Goal: Task Accomplishment & Management: Use online tool/utility

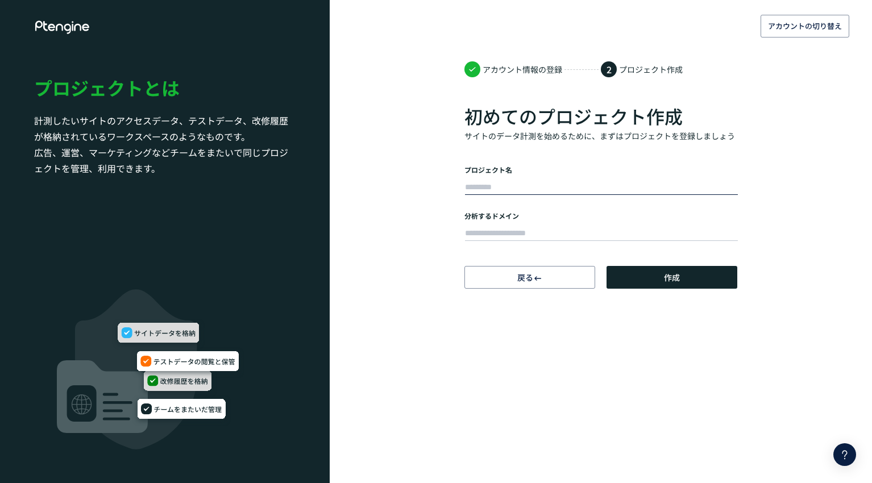
drag, startPoint x: 0, startPoint y: 0, endPoint x: 528, endPoint y: 180, distance: 558.3
click at [528, 180] on input "text" at bounding box center [601, 188] width 273 height 16
type input "**********"
click at [547, 231] on input "text" at bounding box center [601, 234] width 273 height 16
click at [514, 236] on input "text" at bounding box center [601, 234] width 273 height 16
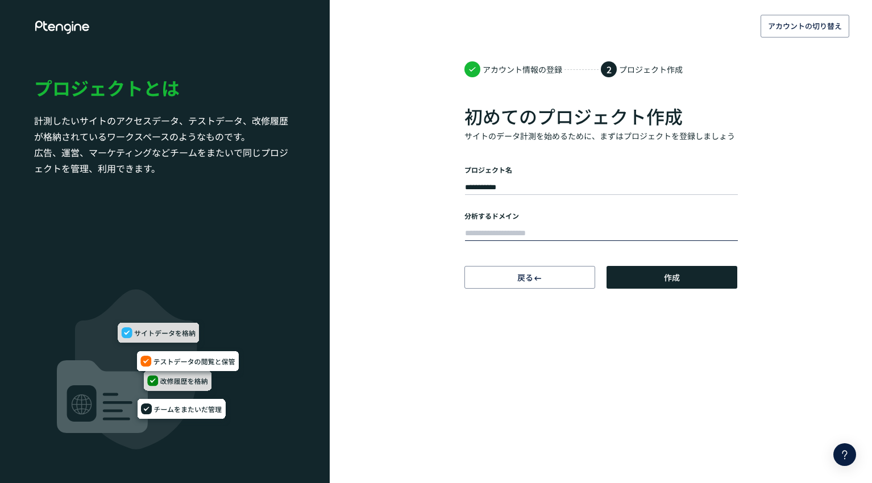
paste input "**********"
type input "**********"
click at [657, 278] on button "作成" at bounding box center [672, 277] width 131 height 23
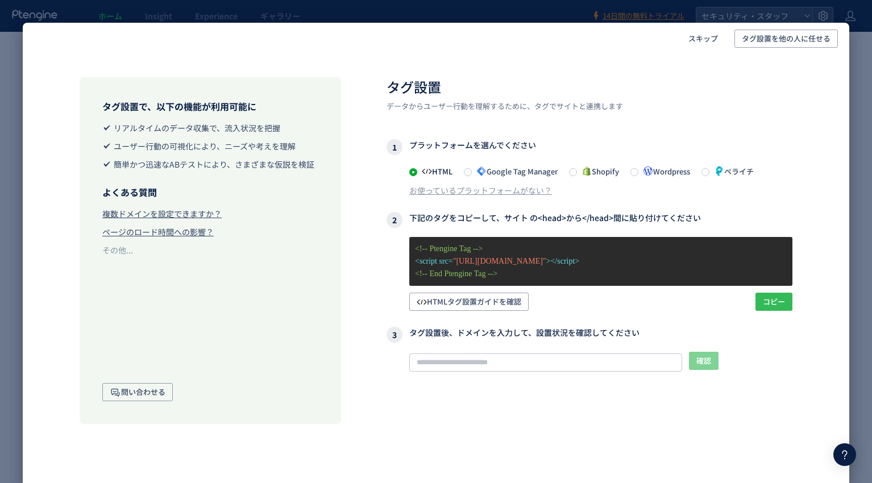
click at [771, 300] on span "コピー" at bounding box center [774, 302] width 22 height 18
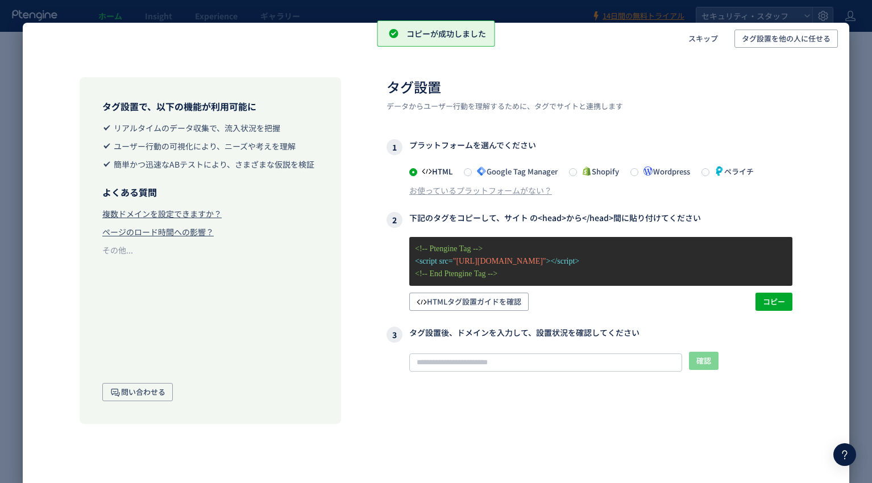
click at [534, 171] on span "Google Tag Manager" at bounding box center [515, 171] width 86 height 11
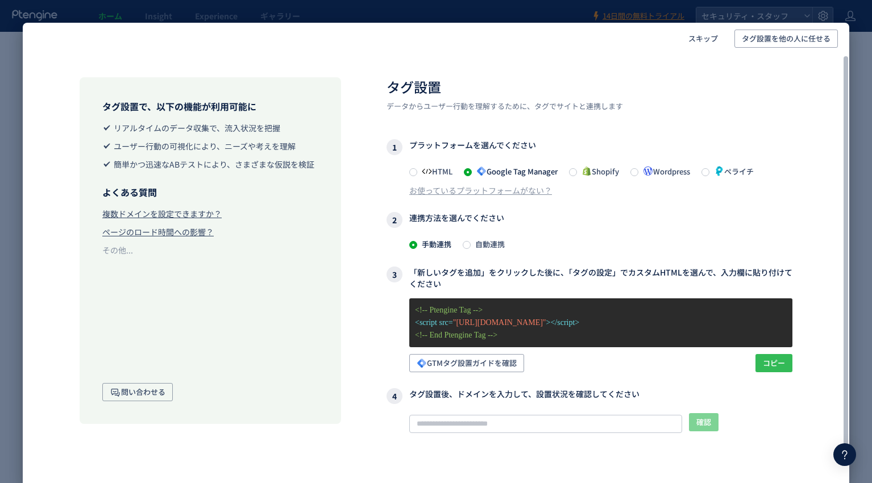
click at [767, 361] on span "コピー" at bounding box center [774, 363] width 22 height 18
click at [479, 427] on input "text" at bounding box center [545, 424] width 273 height 18
paste input "**********"
type input "**********"
click at [708, 420] on span "確認" at bounding box center [704, 422] width 15 height 18
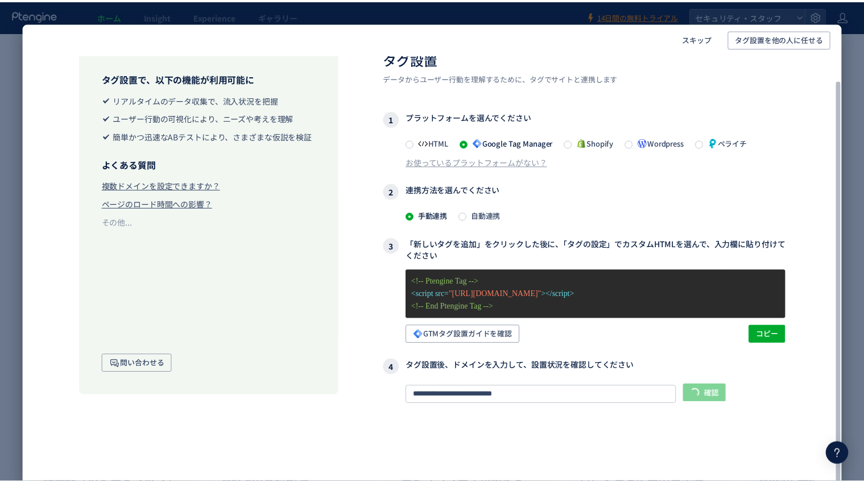
scroll to position [16, 0]
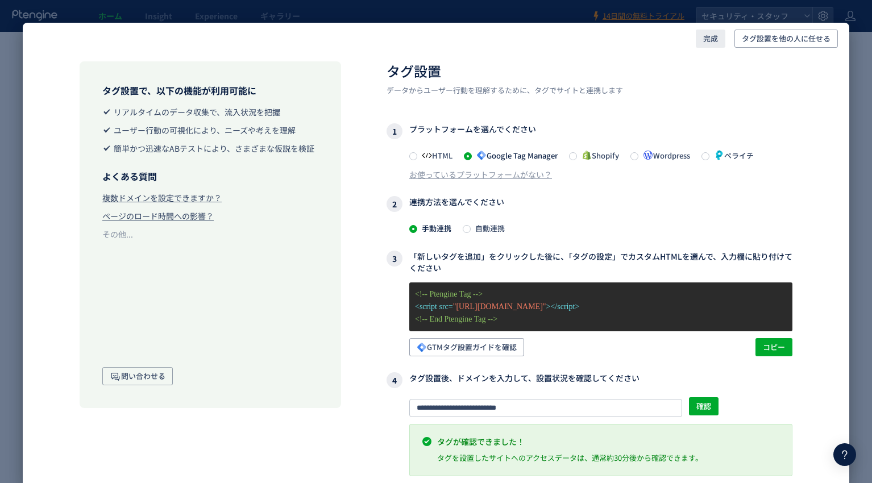
click at [709, 43] on span "完成" at bounding box center [711, 39] width 15 height 18
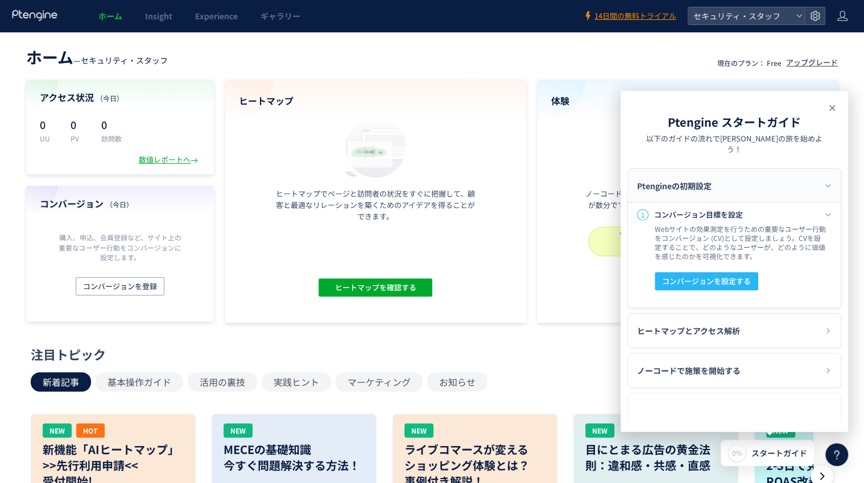
click at [831, 109] on use at bounding box center [832, 108] width 6 height 6
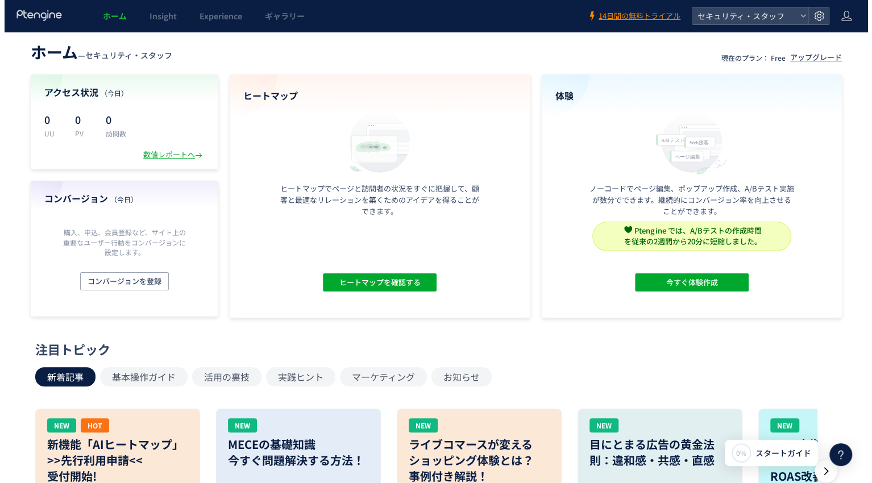
scroll to position [0, 0]
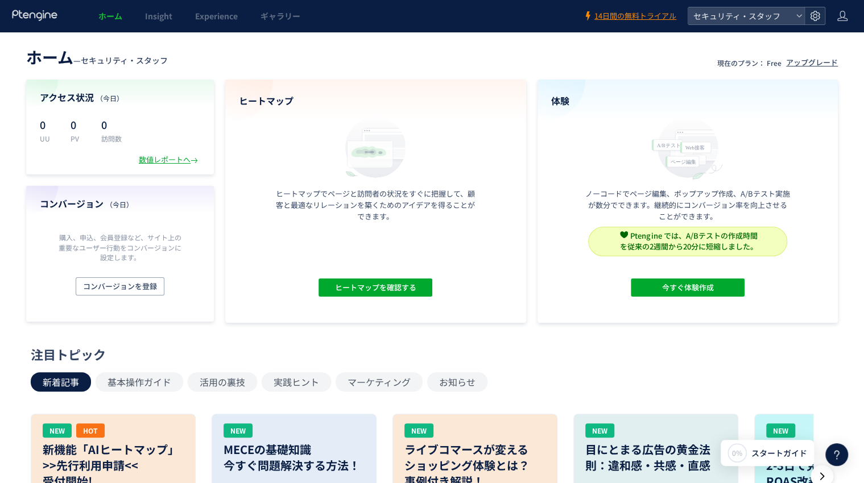
click at [816, 22] on div at bounding box center [814, 15] width 20 height 17
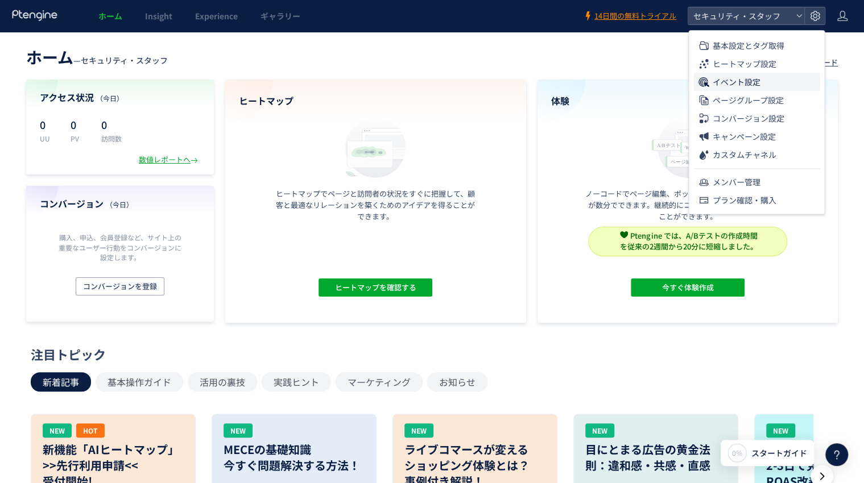
click at [800, 90] on li "イベント設定" at bounding box center [756, 82] width 126 height 18
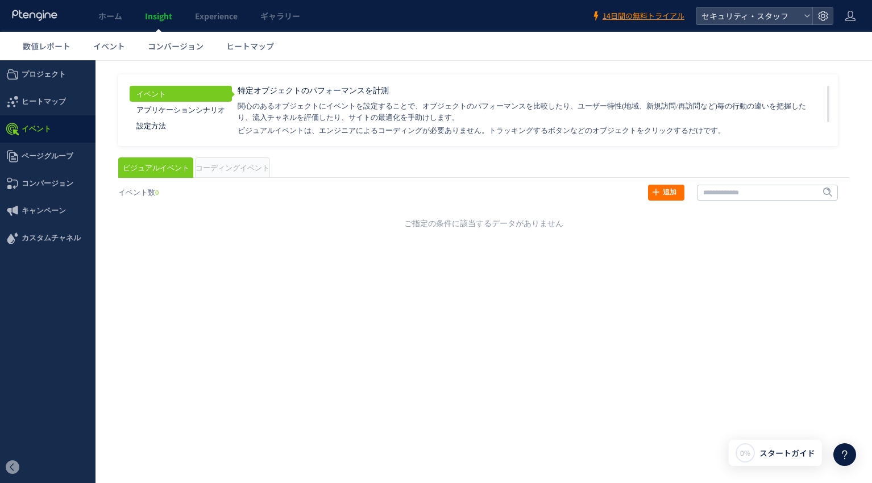
click at [63, 130] on span "イベント" at bounding box center [48, 128] width 96 height 27
click at [666, 193] on link "追加" at bounding box center [666, 193] width 36 height 16
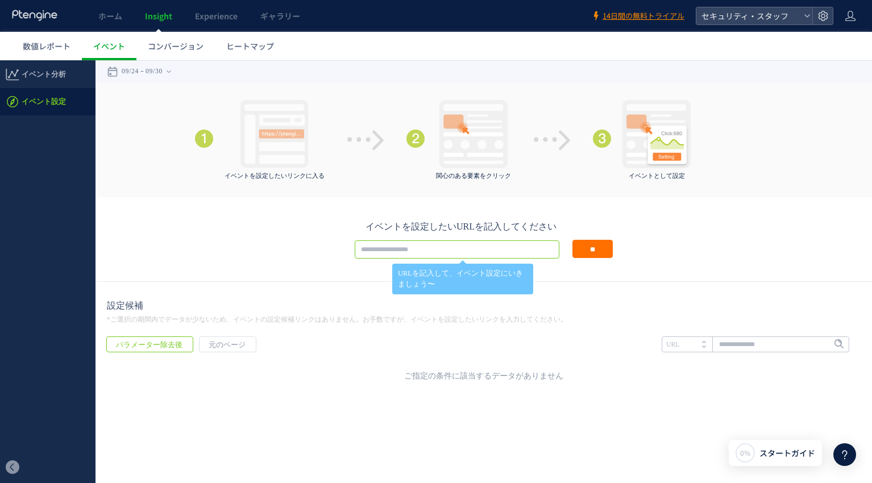
click at [482, 251] on input "text" at bounding box center [457, 250] width 205 height 18
click at [108, 43] on span "イベント" at bounding box center [109, 45] width 32 height 11
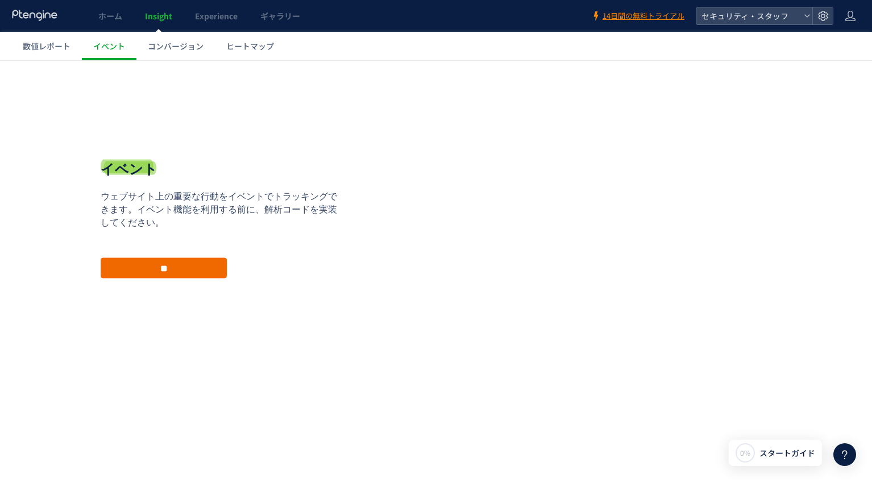
click at [190, 276] on input "**" at bounding box center [164, 268] width 126 height 20
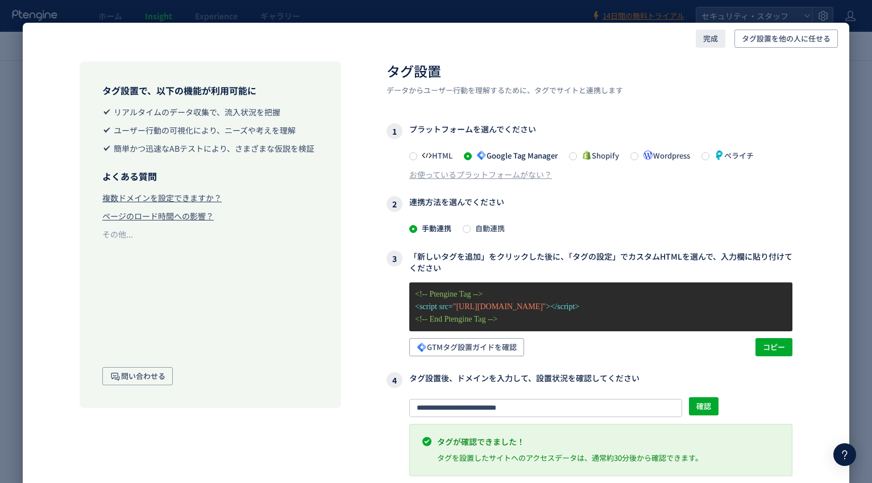
click at [706, 43] on span "完成" at bounding box center [711, 39] width 15 height 18
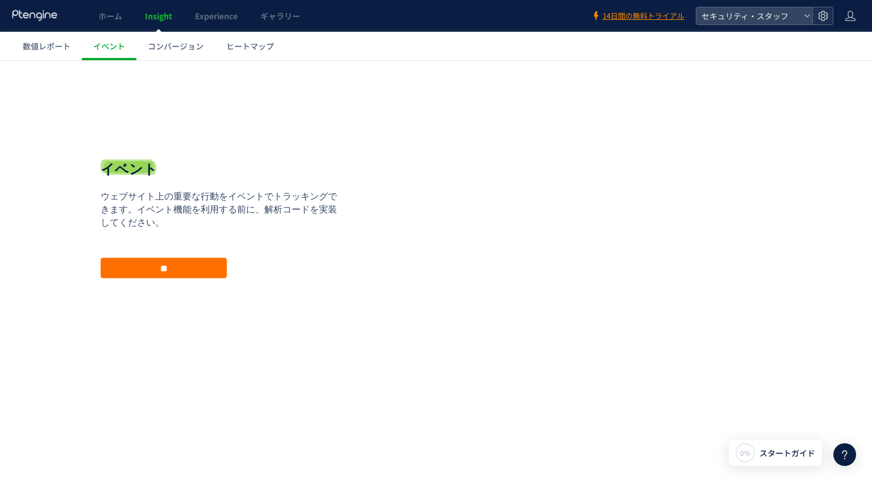
click at [827, 15] on use at bounding box center [823, 16] width 10 height 10
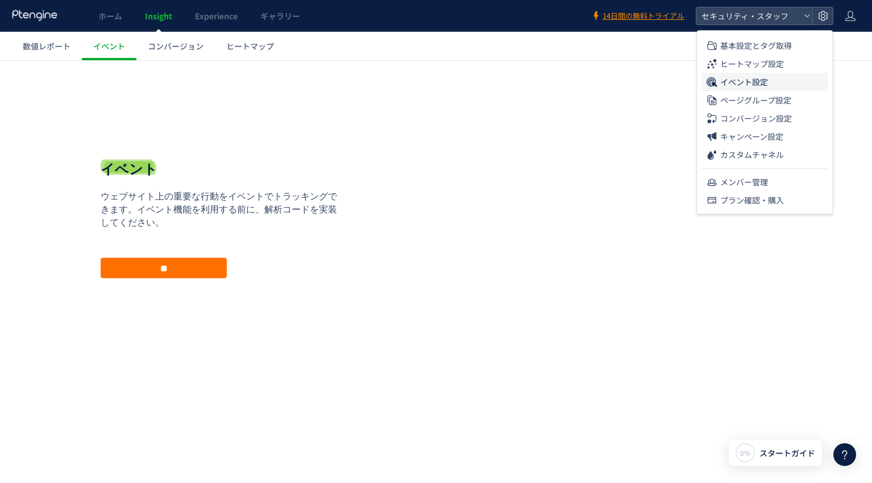
click at [792, 83] on li "イベント設定" at bounding box center [765, 82] width 126 height 18
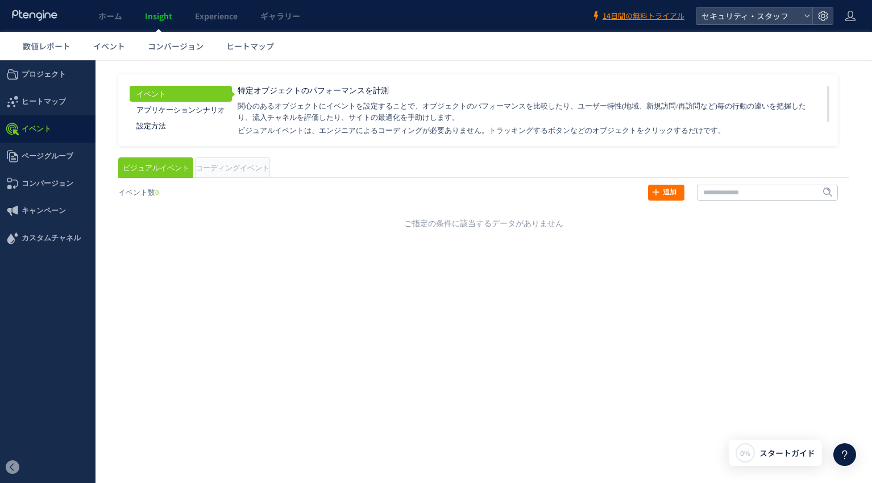
click at [228, 153] on div "イベント アプリケーションシナリオ 設定方法 特定オブジェクトのパフォーマンスを計測" at bounding box center [483, 156] width 731 height 162
click at [229, 164] on span "コーディングイベント" at bounding box center [233, 168] width 74 height 8
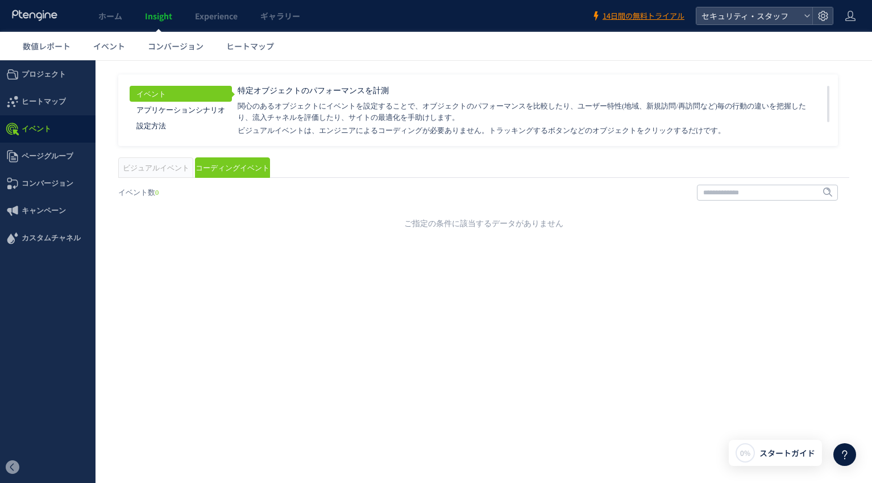
click at [172, 170] on span "ビジュアルイベント" at bounding box center [156, 168] width 67 height 8
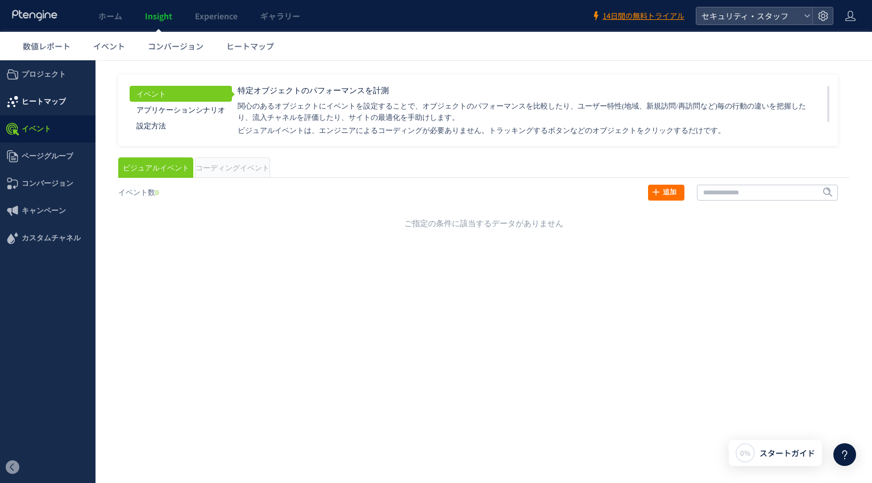
click at [73, 100] on span "ヒートマップ" at bounding box center [48, 101] width 96 height 27
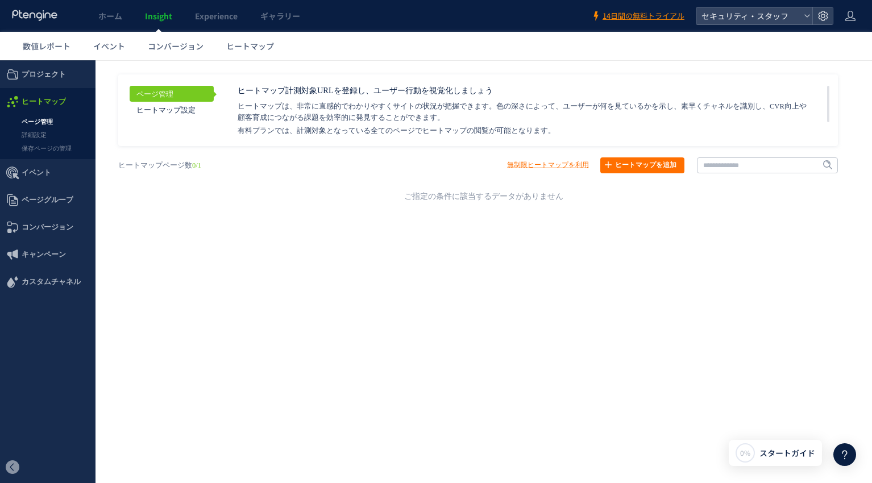
click at [73, 100] on span "ヒートマップ" at bounding box center [48, 101] width 96 height 27
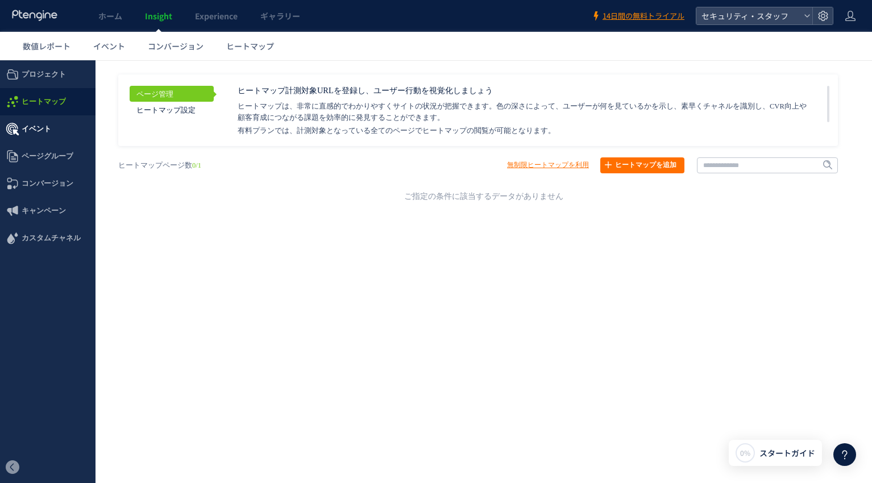
click at [63, 127] on span "イベント" at bounding box center [48, 128] width 96 height 27
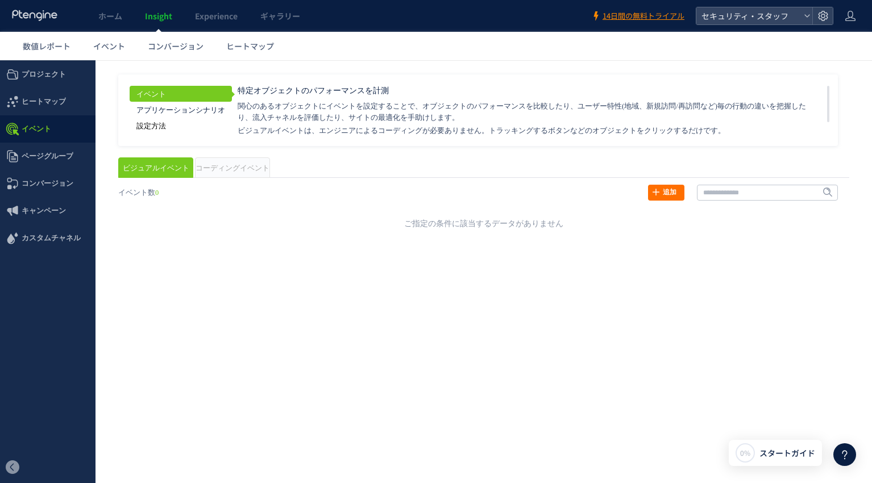
click at [187, 126] on link "設定方法" at bounding box center [181, 126] width 102 height 16
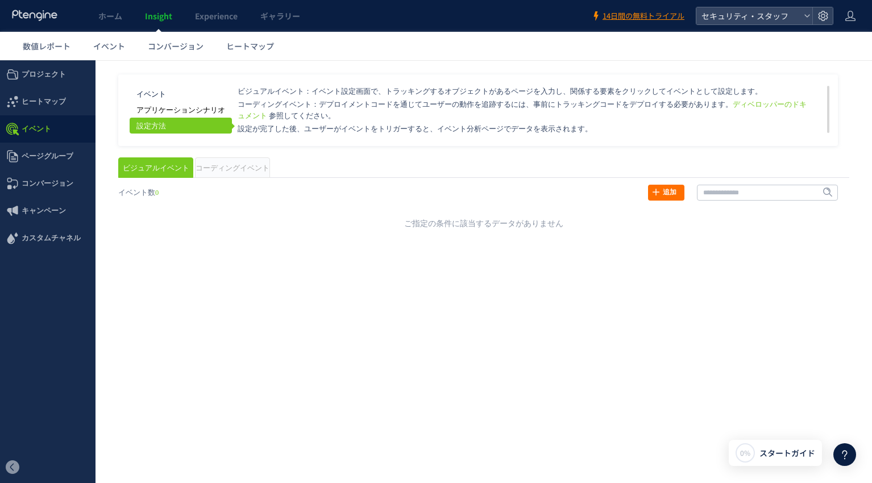
click at [193, 106] on link "アプリケーションシナリオ" at bounding box center [181, 110] width 102 height 16
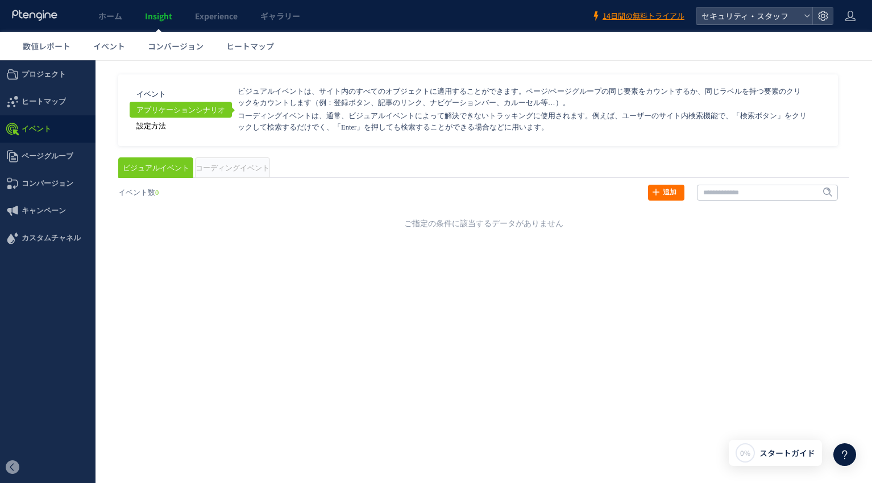
click at [187, 120] on link "設定方法" at bounding box center [181, 126] width 102 height 16
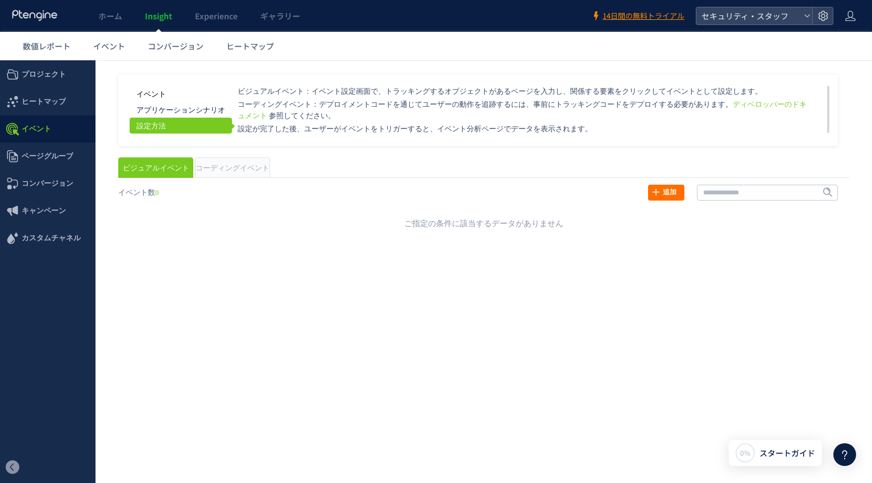
click at [185, 92] on link "イベント" at bounding box center [181, 94] width 102 height 16
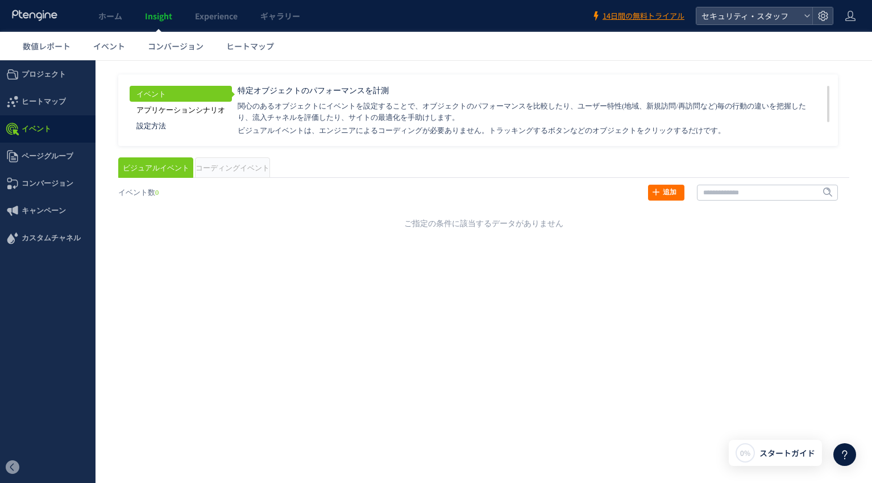
click at [187, 106] on link "アプリケーションシナリオ" at bounding box center [181, 110] width 102 height 16
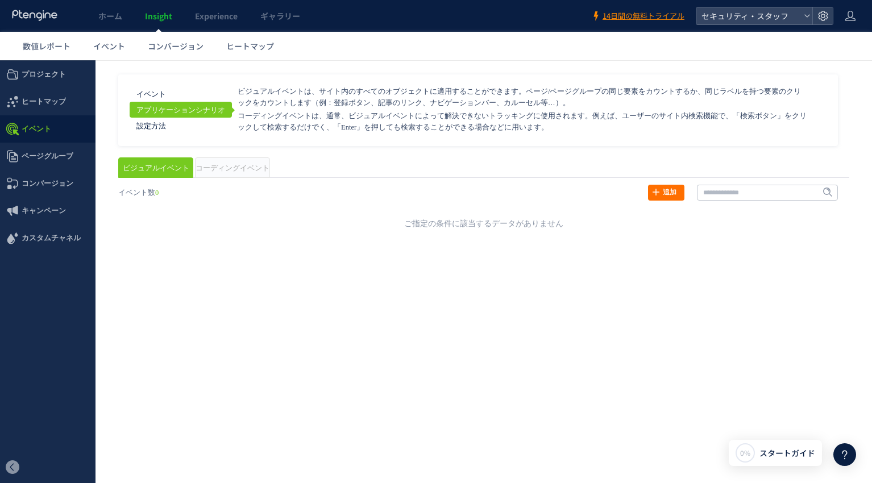
click at [187, 102] on link "アプリケーションシナリオ" at bounding box center [181, 110] width 102 height 16
click at [185, 96] on link "イベント" at bounding box center [181, 94] width 102 height 16
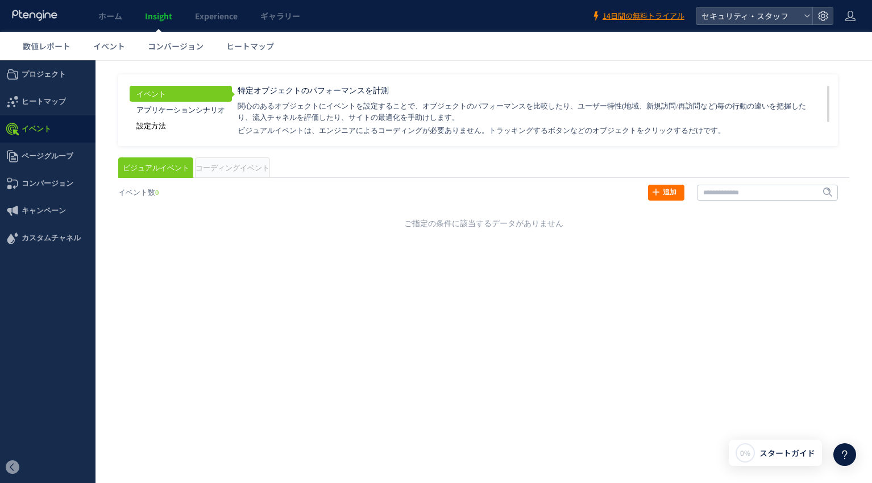
click at [183, 124] on link "設定方法" at bounding box center [181, 126] width 102 height 16
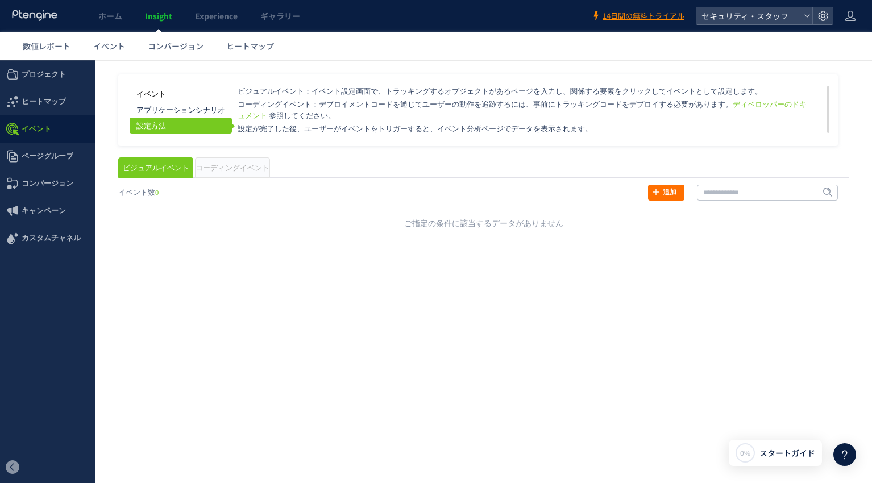
click at [188, 94] on link "イベント" at bounding box center [181, 94] width 102 height 16
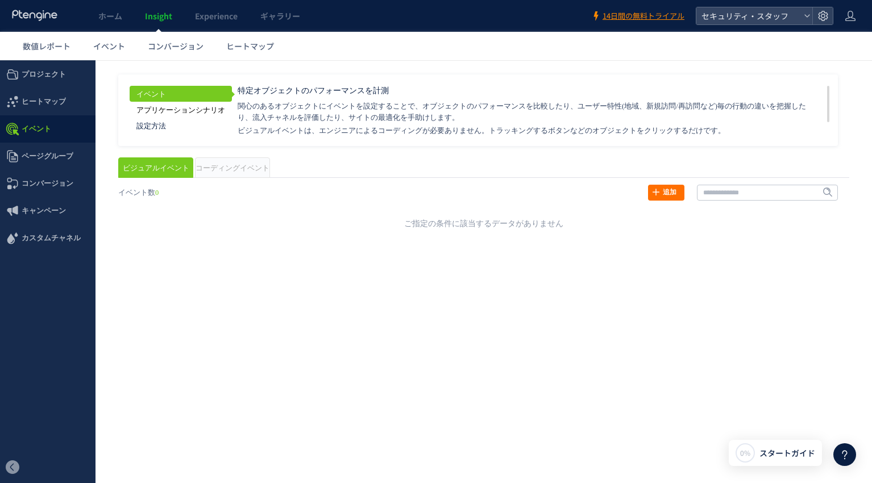
click at [185, 108] on link "アプリケーションシナリオ" at bounding box center [181, 110] width 102 height 16
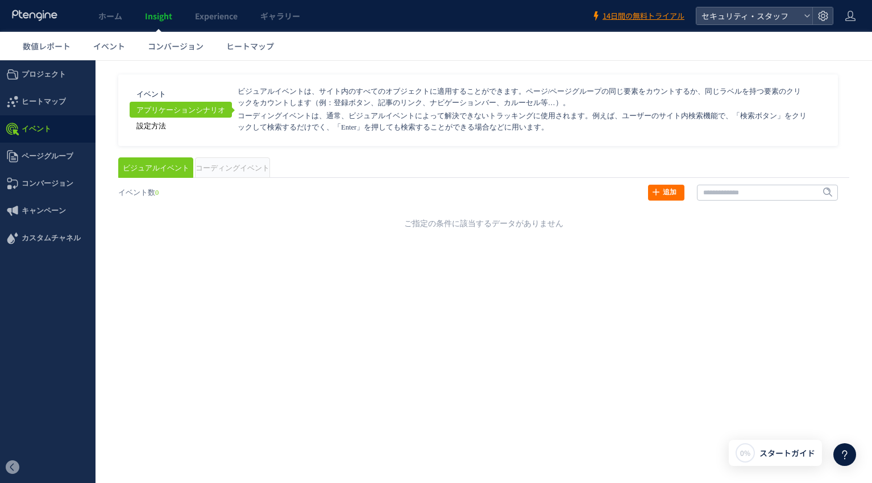
click at [183, 120] on link "設定方法" at bounding box center [181, 126] width 102 height 16
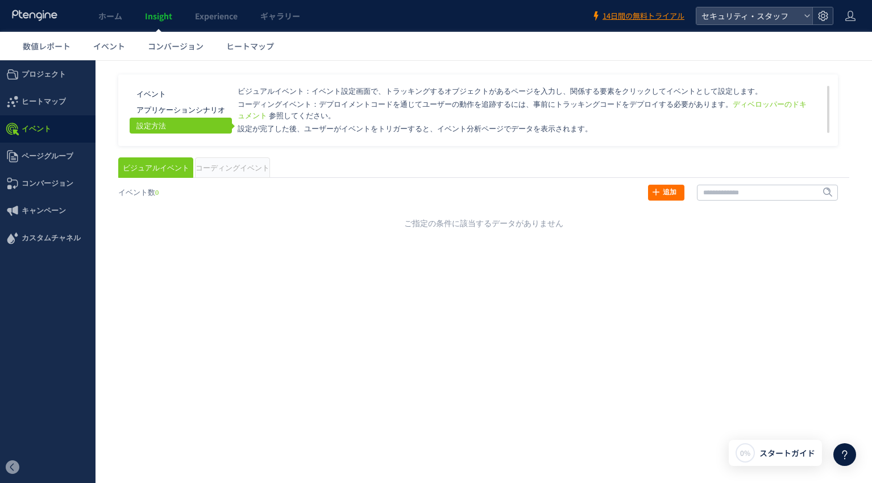
click at [829, 14] on icon at bounding box center [823, 15] width 11 height 11
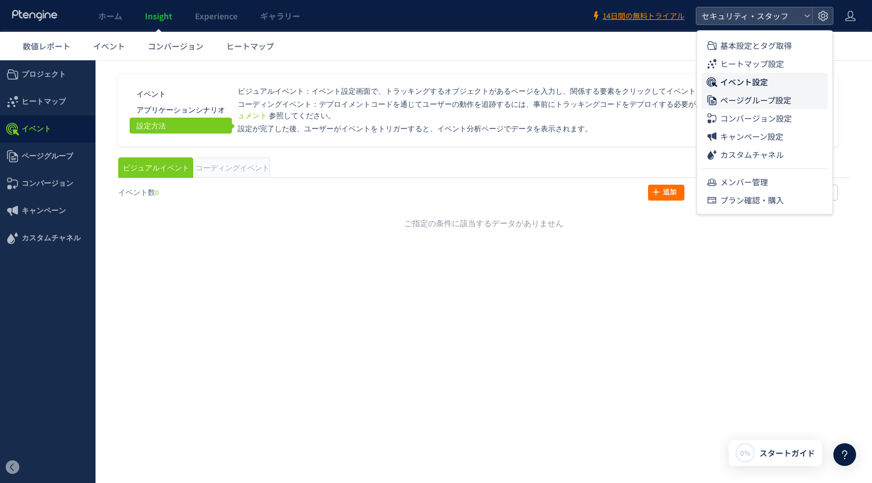
click at [786, 102] on span "ページグループ設定" at bounding box center [756, 100] width 71 height 18
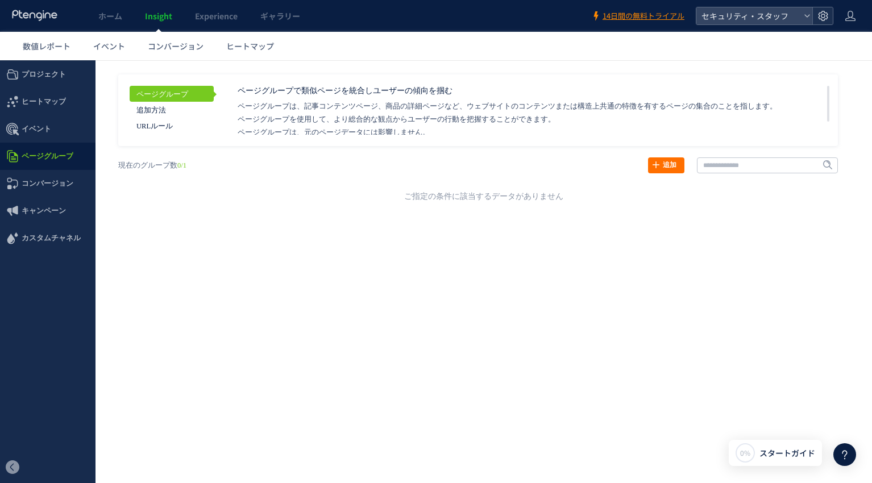
click at [826, 15] on icon at bounding box center [823, 15] width 11 height 11
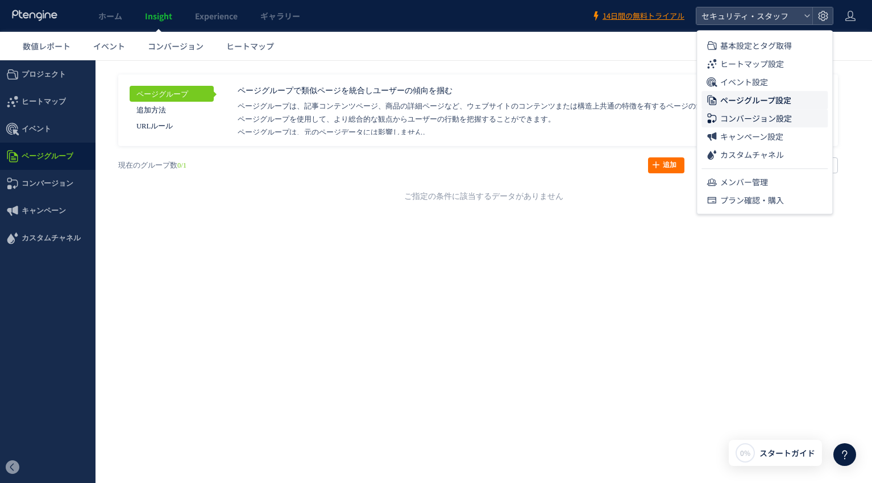
click at [785, 117] on span "コンバージョン設定" at bounding box center [757, 118] width 72 height 18
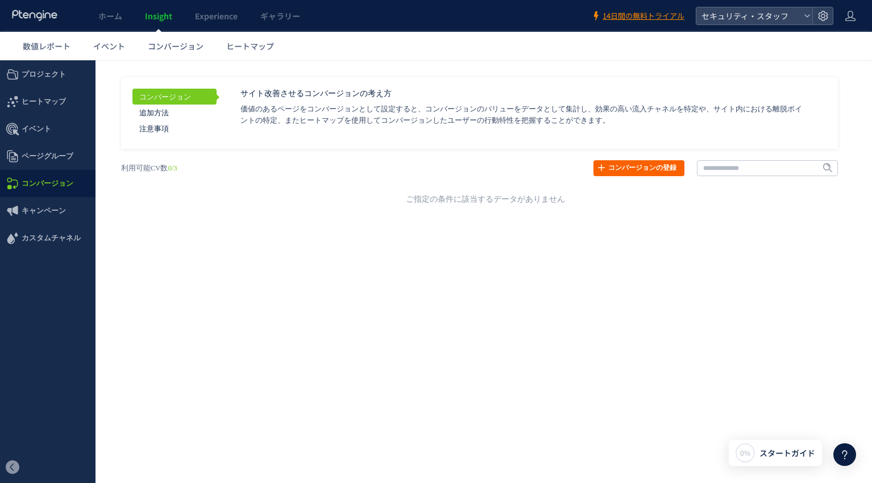
click at [663, 164] on link "コンバージョンの登録" at bounding box center [639, 168] width 91 height 16
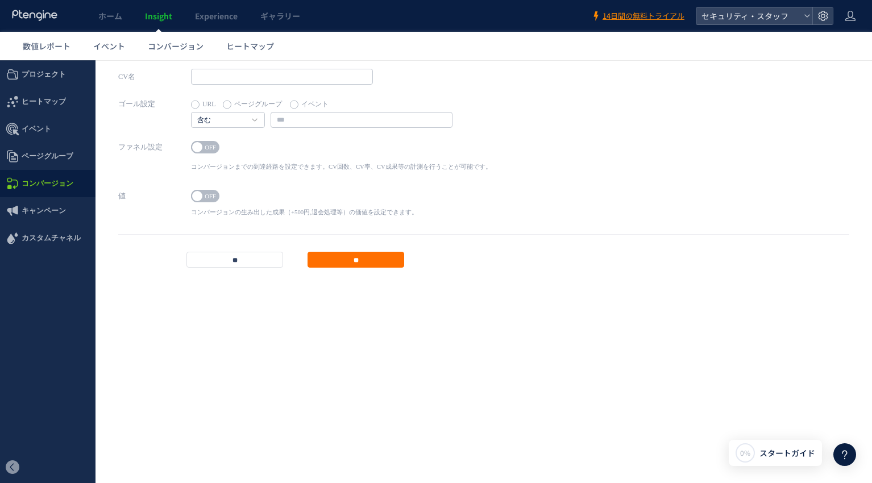
click at [291, 105] on label "イベント" at bounding box center [309, 105] width 39 height 16
click at [296, 115] on input "text" at bounding box center [362, 120] width 182 height 16
click at [242, 256] on input "**" at bounding box center [235, 260] width 97 height 16
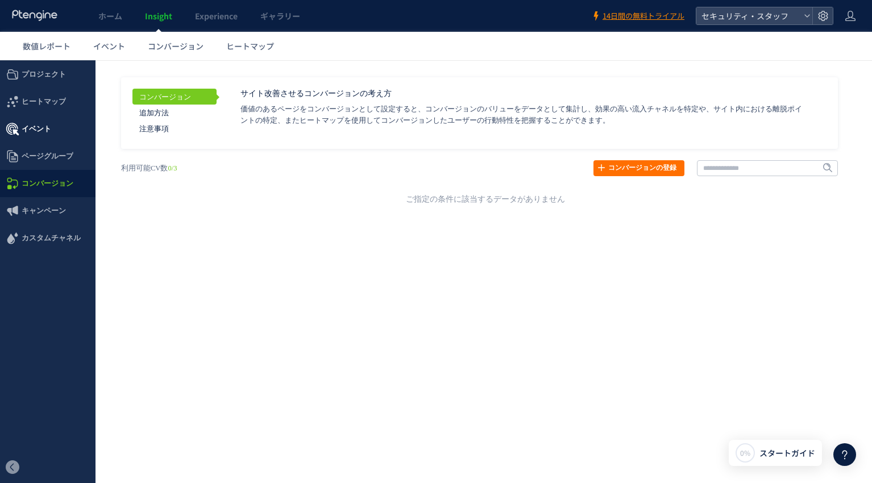
click at [51, 130] on span "イベント" at bounding box center [48, 128] width 96 height 27
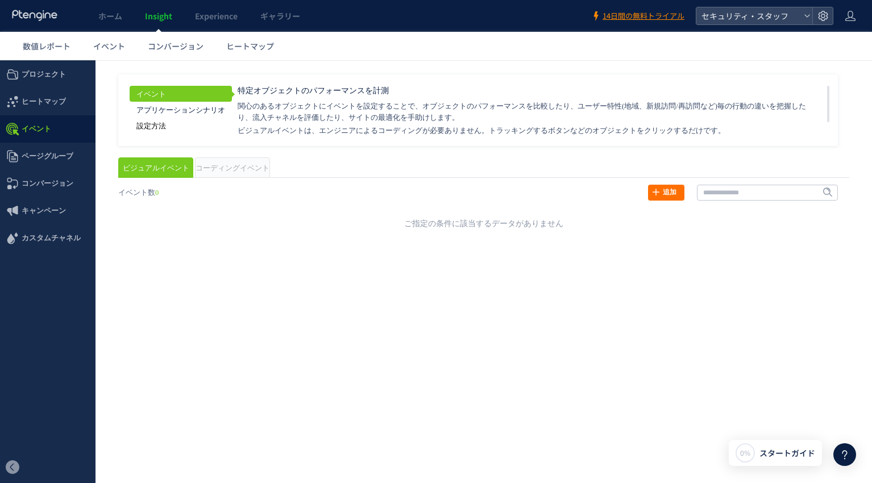
click at [164, 129] on link "設定方法" at bounding box center [181, 126] width 102 height 16
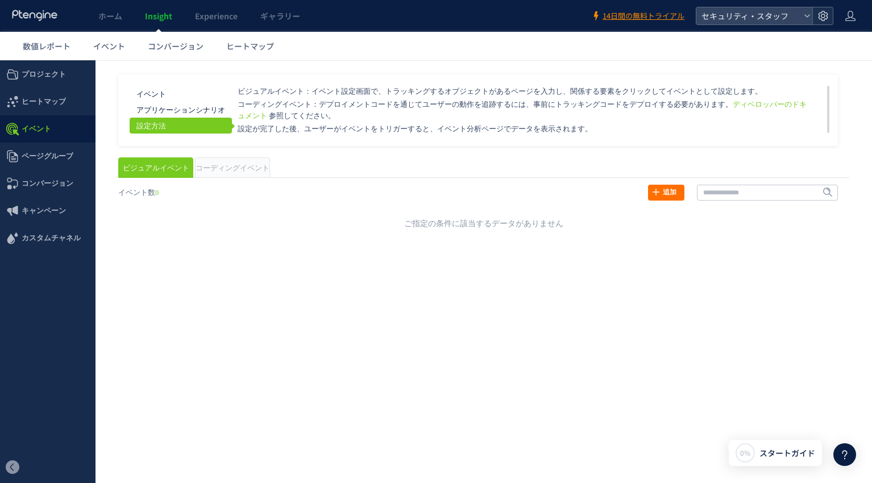
click at [820, 13] on use at bounding box center [823, 16] width 10 height 10
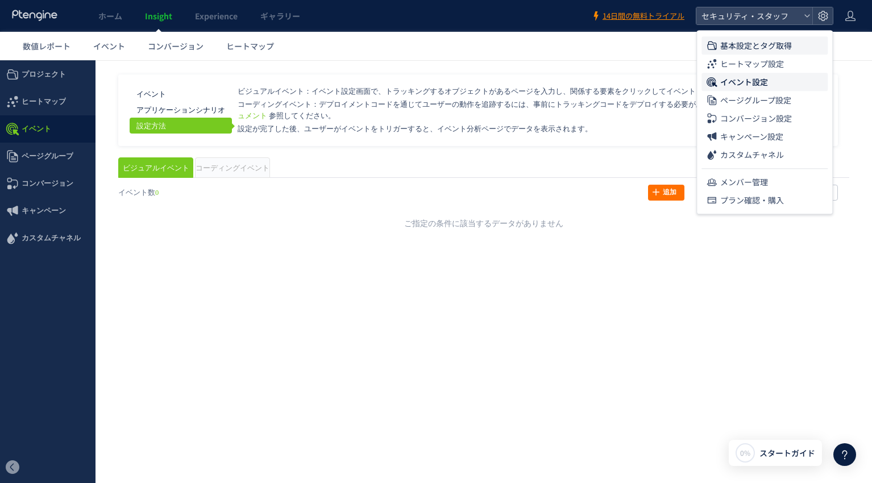
click at [799, 44] on li "基本設定とタグ取得" at bounding box center [765, 45] width 126 height 18
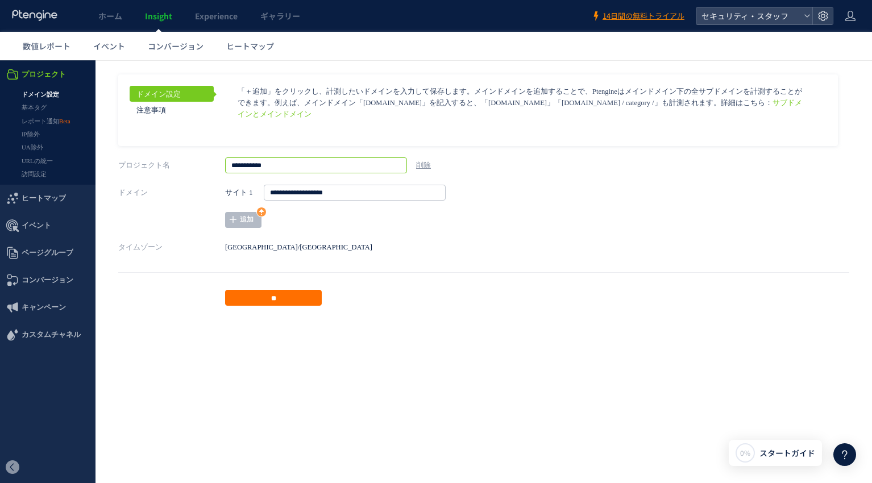
click at [326, 167] on input "**********" at bounding box center [316, 166] width 182 height 16
click at [42, 111] on link "基本タグ" at bounding box center [48, 107] width 96 height 13
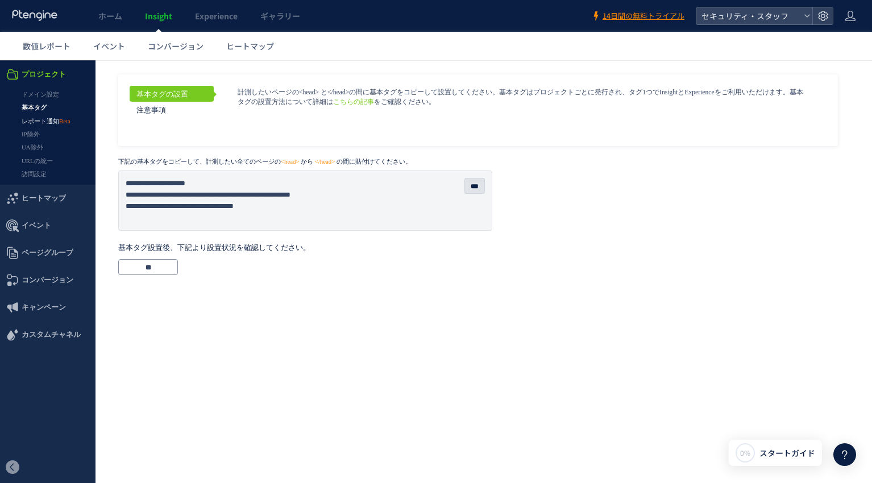
click at [42, 126] on link "レポート通知" at bounding box center [48, 121] width 96 height 13
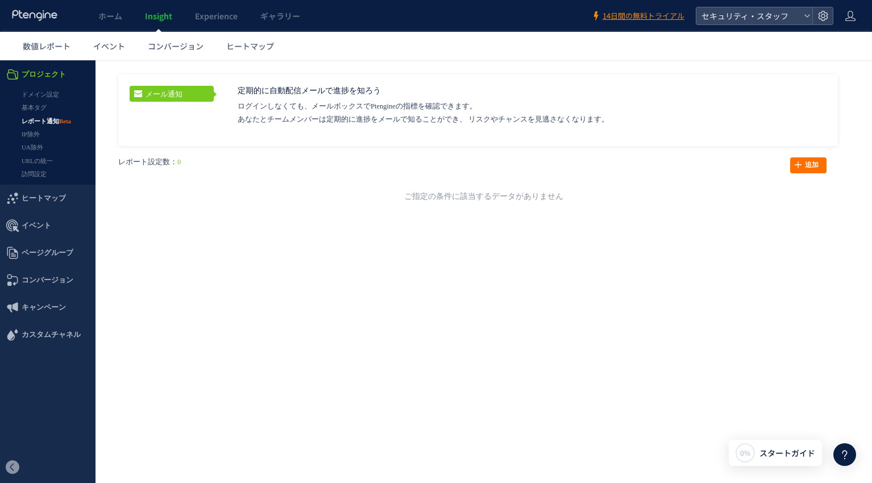
click at [42, 134] on link "IP除外" at bounding box center [48, 134] width 96 height 13
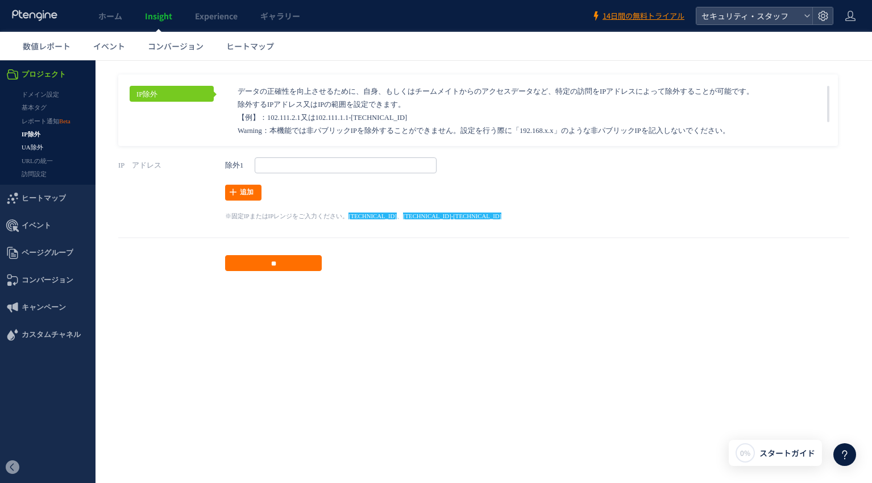
click at [42, 148] on link "UA除外" at bounding box center [48, 147] width 96 height 13
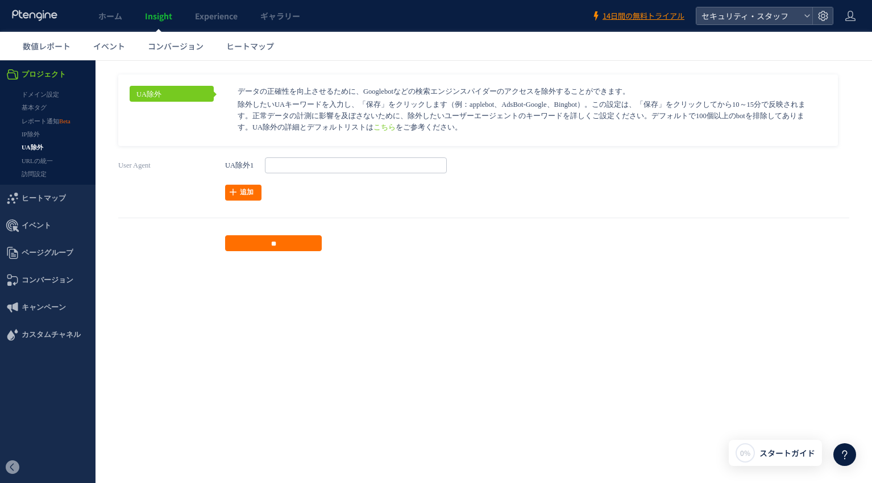
click at [39, 138] on link "IP除外" at bounding box center [48, 134] width 96 height 13
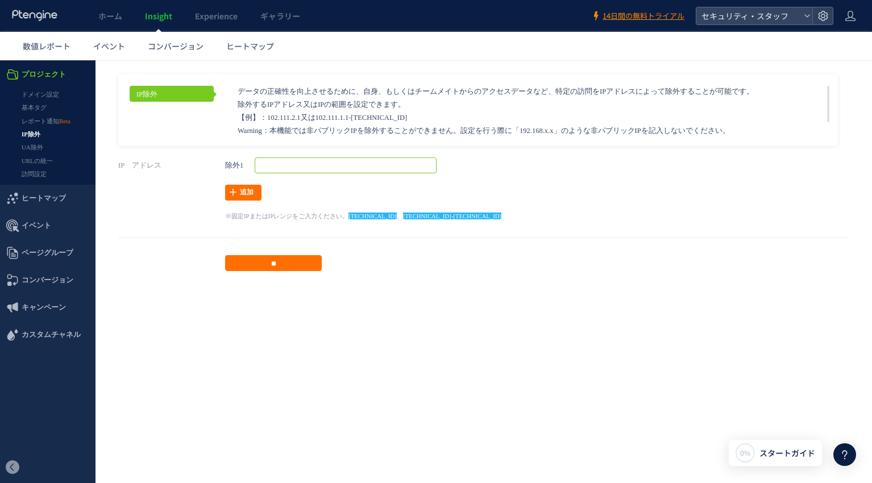
click at [343, 164] on input "text" at bounding box center [346, 166] width 182 height 16
click at [453, 241] on footer "**" at bounding box center [483, 255] width 731 height 34
click at [490, 218] on p "※固定IPまたはIPレンジをご入力ください。 [TECHNICAL_ID] 、 [TECHNICAL_ID]-[TECHNICAL_ID]" at bounding box center [537, 213] width 624 height 14
click at [503, 196] on div "IP　アドレス 除外1 ** 追加 ※固定IPまたはIPレンジをご入力ください。 [TECHNICAL_ID] 、 [TECHNICAL_ID]-[TECHN…" at bounding box center [483, 189] width 731 height 63
click at [389, 172] on input "text" at bounding box center [346, 166] width 182 height 16
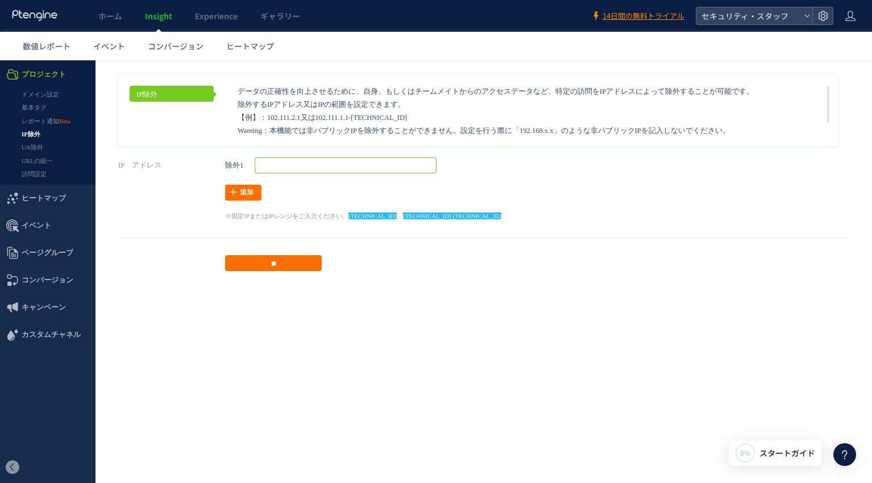
paste input "**********"
click at [300, 258] on input "**" at bounding box center [273, 263] width 97 height 16
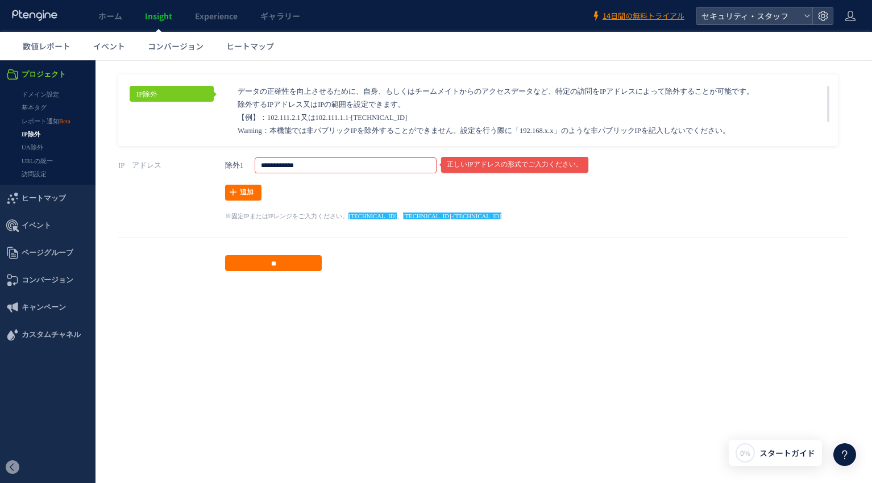
click at [373, 163] on input "**********" at bounding box center [346, 166] width 182 height 16
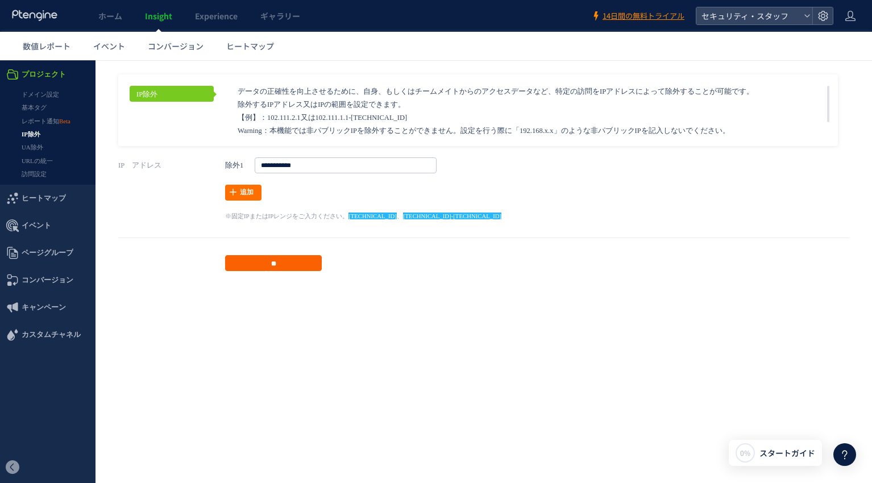
click at [294, 262] on input "**" at bounding box center [273, 263] width 97 height 16
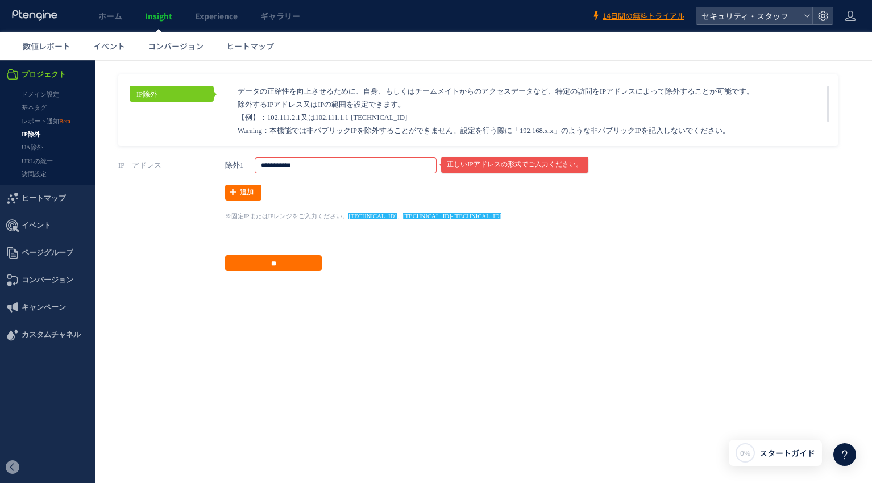
drag, startPoint x: 355, startPoint y: 169, endPoint x: 257, endPoint y: 166, distance: 98.4
click at [257, 166] on input "**********" at bounding box center [346, 166] width 182 height 16
paste input "***"
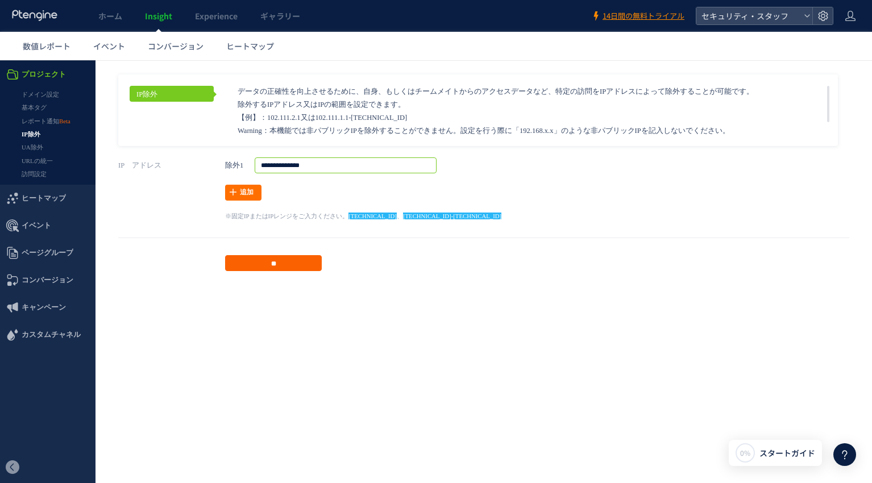
type input "**********"
click at [264, 262] on input "**" at bounding box center [273, 263] width 97 height 16
click at [50, 233] on span "イベント" at bounding box center [48, 225] width 96 height 27
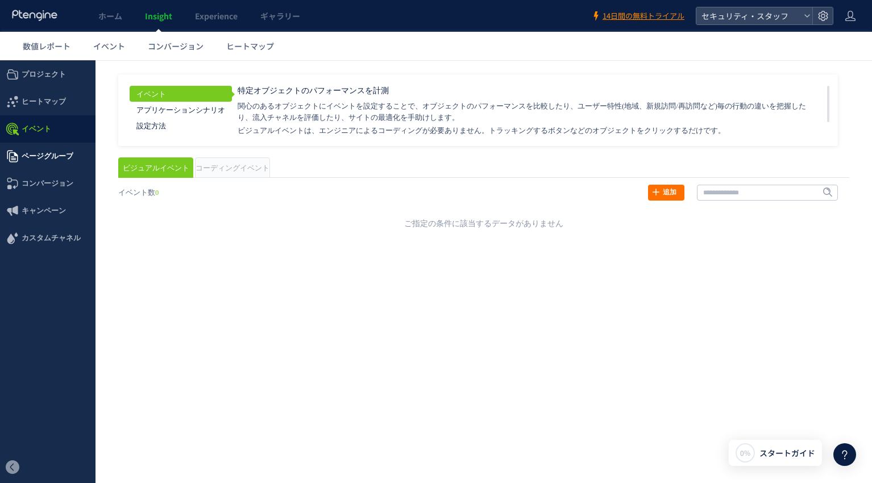
click at [59, 156] on span "ページグループ" at bounding box center [48, 156] width 52 height 27
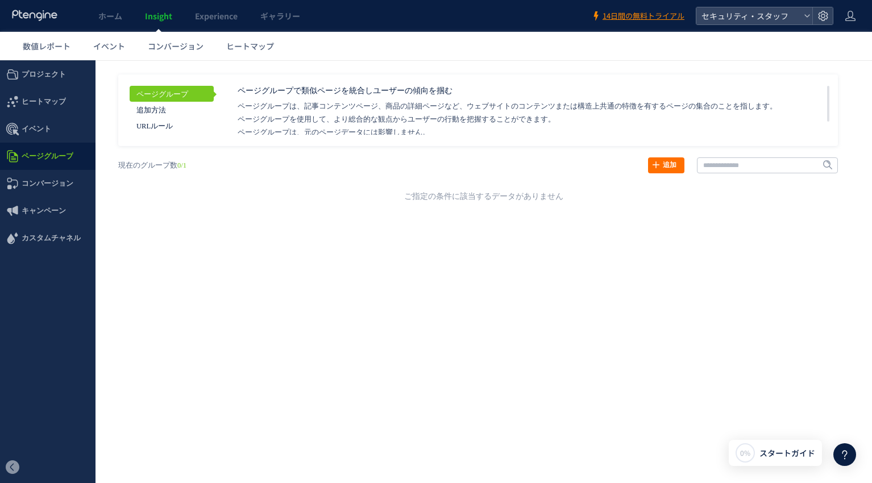
click at [55, 143] on span "ページグループ" at bounding box center [48, 156] width 52 height 27
click at [55, 130] on span "イベント" at bounding box center [48, 128] width 96 height 27
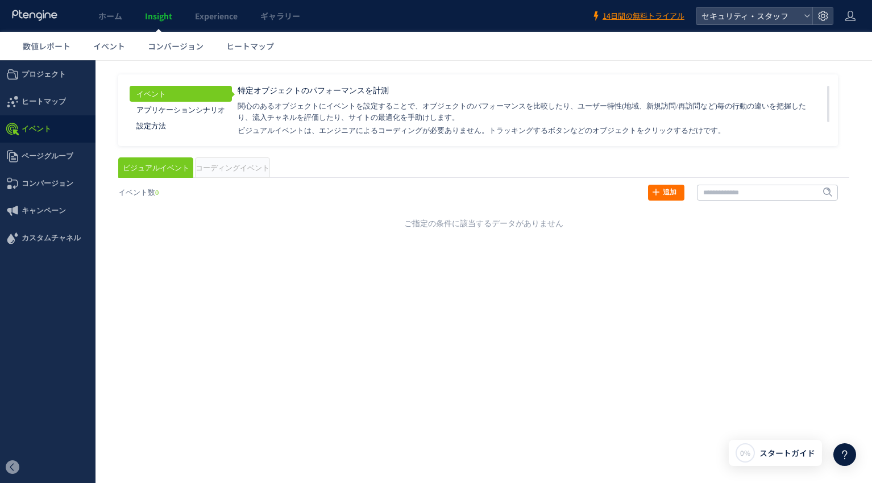
click at [55, 109] on div at bounding box center [436, 241] width 872 height 483
click at [54, 102] on span "ヒートマップ" at bounding box center [44, 101] width 44 height 27
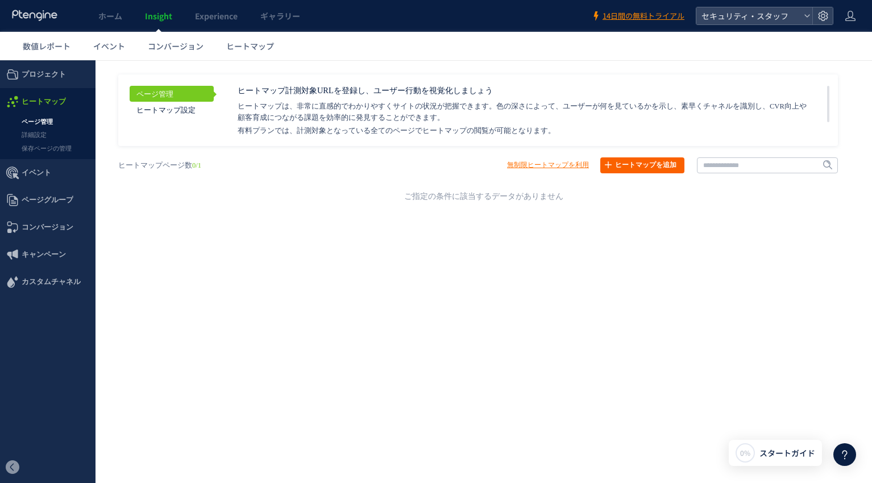
click at [630, 160] on link "ヒートマップを追加" at bounding box center [643, 166] width 84 height 16
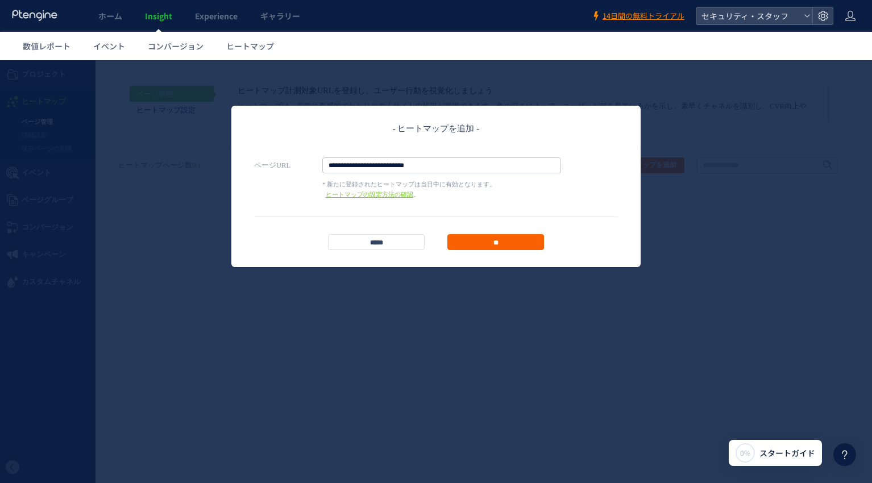
click at [506, 244] on input "**" at bounding box center [496, 242] width 97 height 16
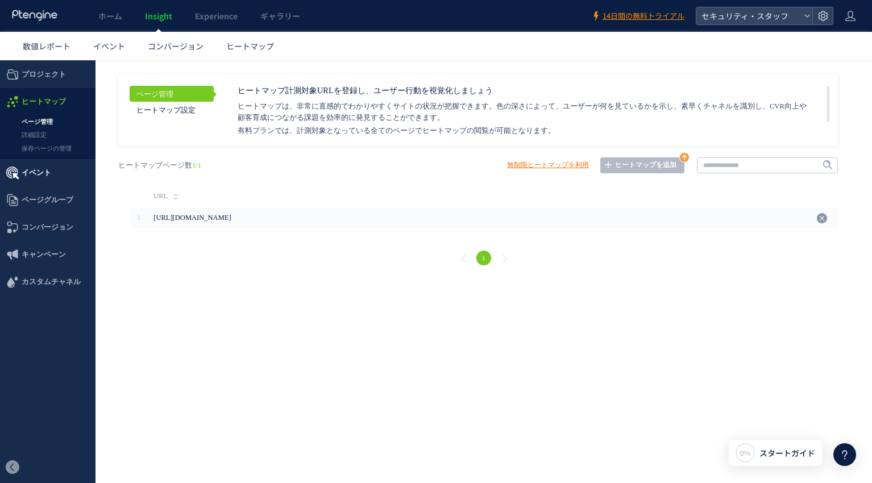
click at [45, 172] on span "イベント" at bounding box center [37, 172] width 30 height 27
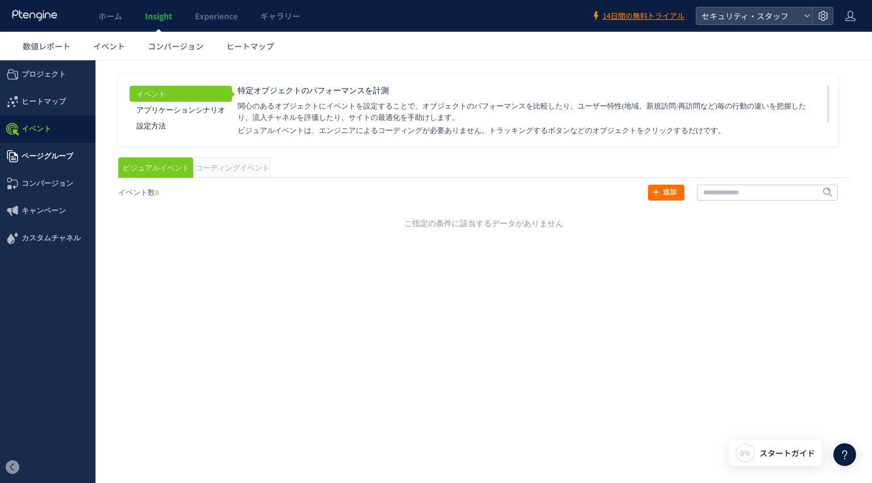
click at [52, 150] on span "ページグループ" at bounding box center [48, 156] width 52 height 27
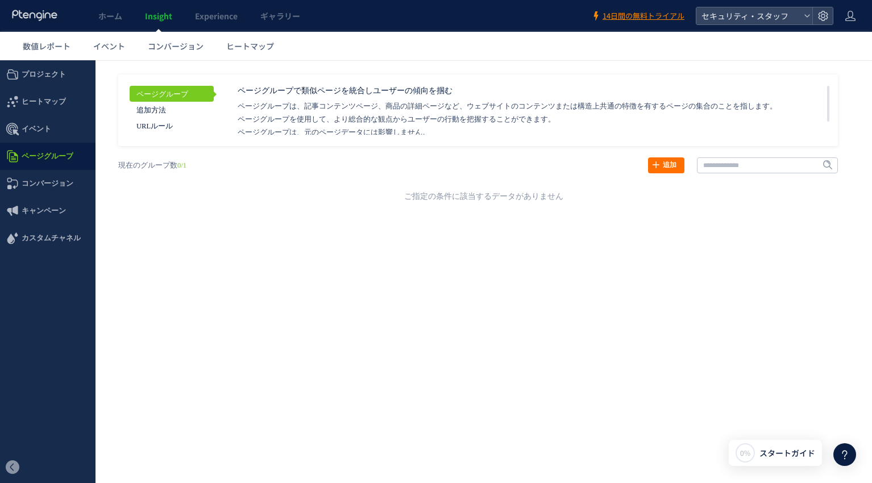
click at [55, 126] on div at bounding box center [436, 241] width 872 height 483
click at [52, 124] on span "イベント" at bounding box center [48, 128] width 96 height 27
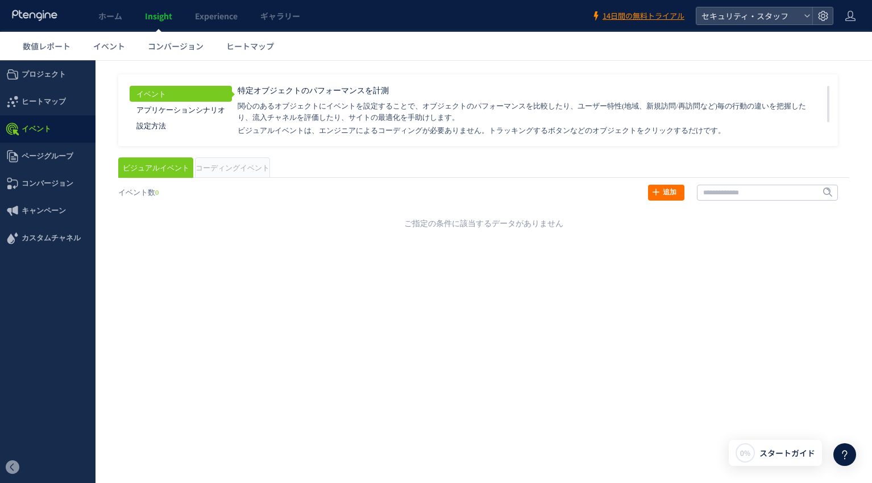
click at [213, 164] on span "コーディングイベント" at bounding box center [233, 168] width 74 height 8
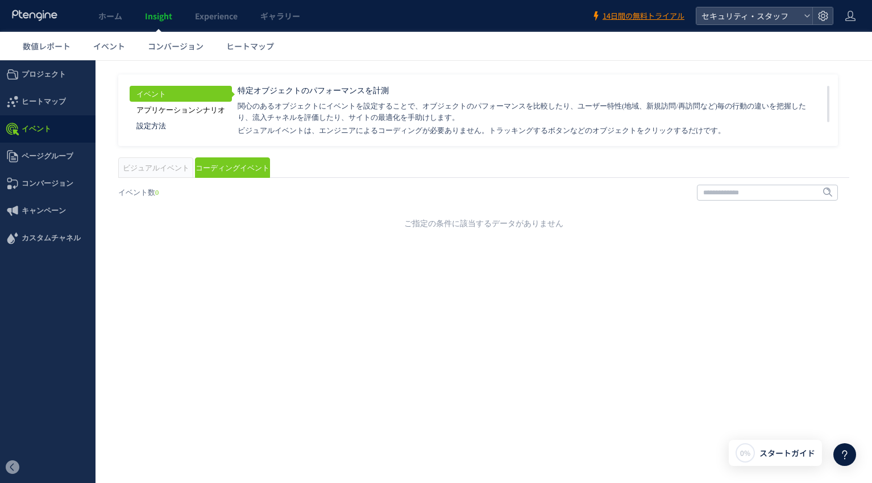
click at [193, 110] on link "アプリケーションシナリオ" at bounding box center [181, 110] width 102 height 16
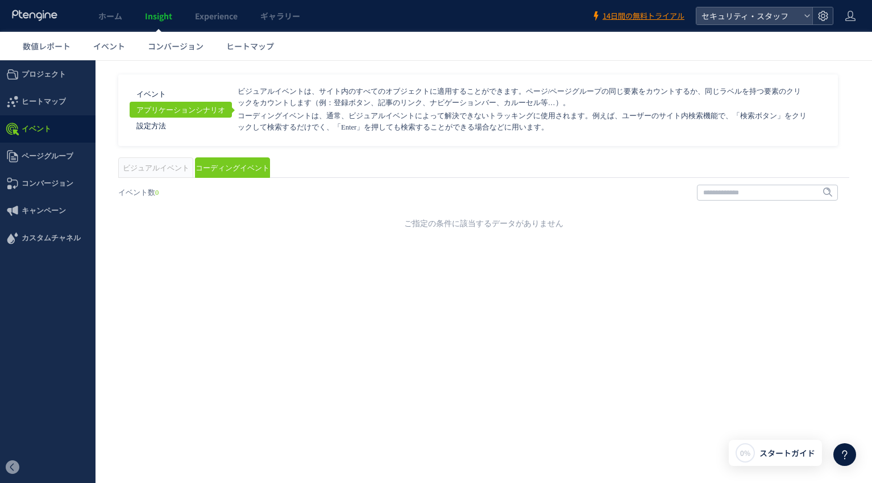
click at [824, 18] on icon at bounding box center [823, 15] width 11 height 11
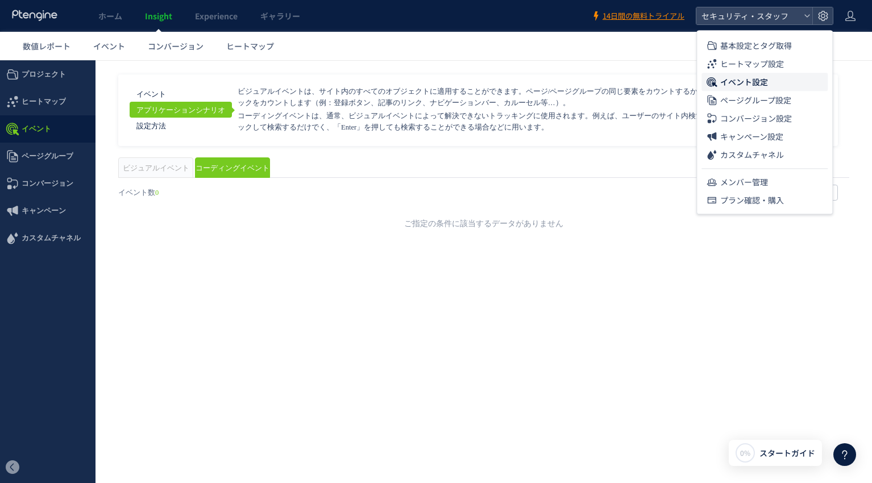
click at [772, 81] on li "イベント設定" at bounding box center [765, 82] width 126 height 18
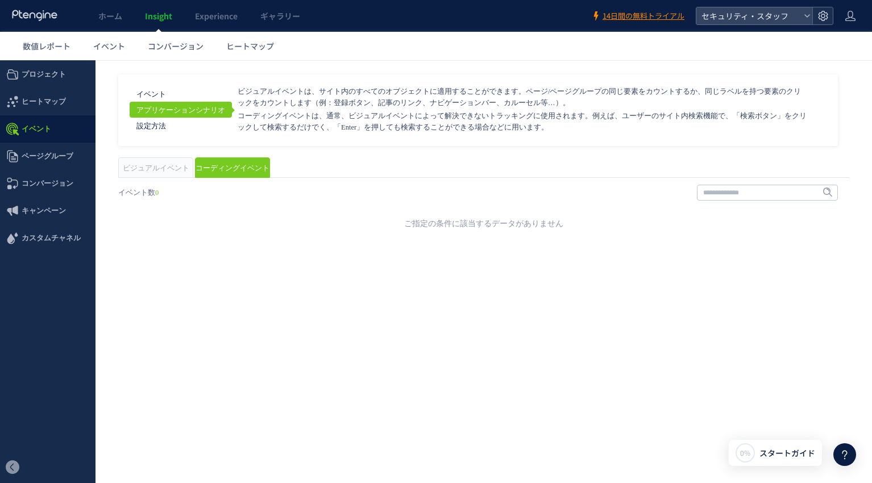
click at [823, 17] on icon at bounding box center [823, 15] width 11 height 11
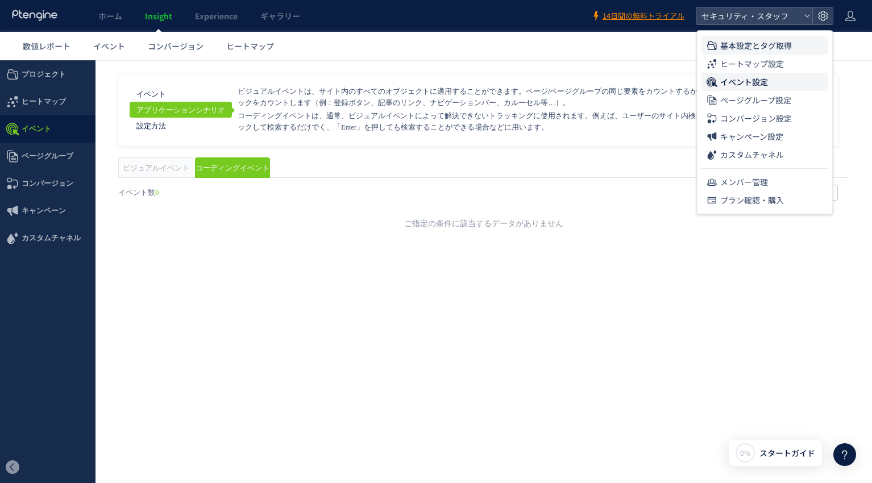
click at [798, 40] on li "基本設定とタグ取得" at bounding box center [765, 45] width 126 height 18
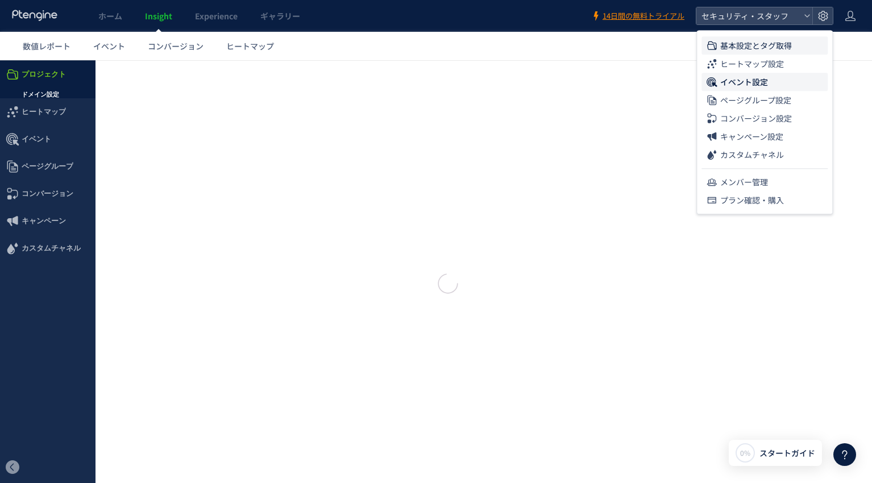
type input "**********"
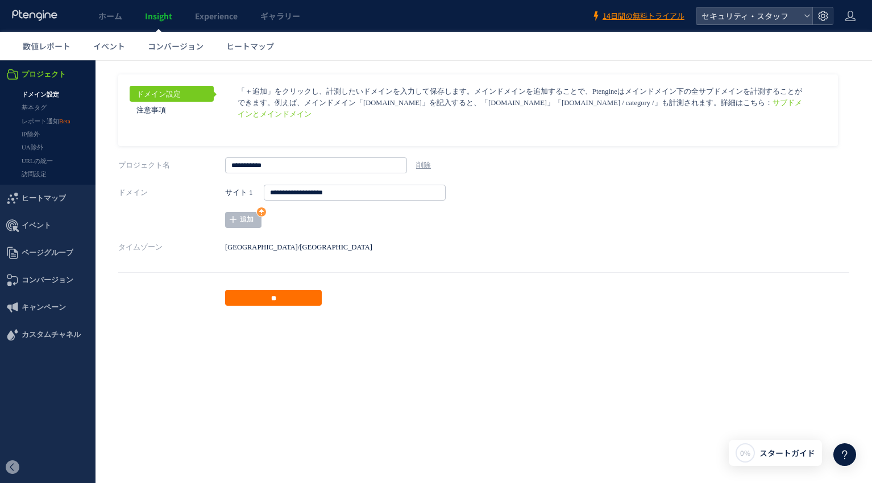
click at [821, 20] on icon at bounding box center [823, 15] width 11 height 11
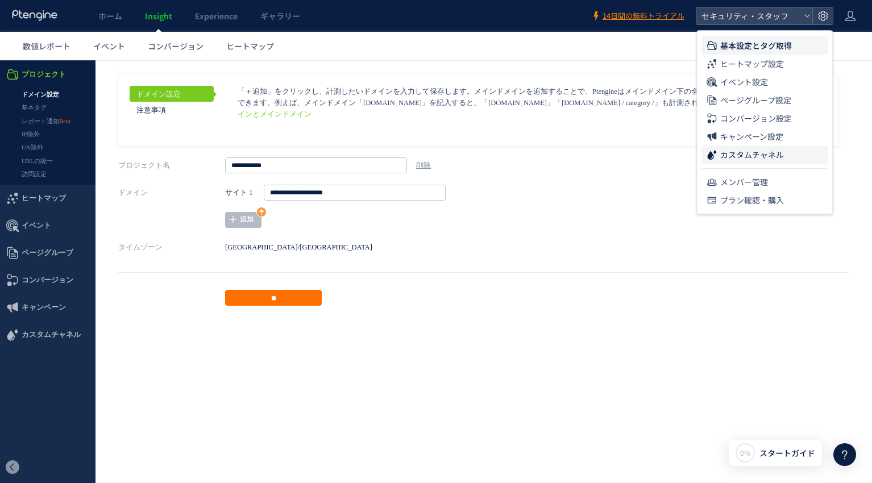
click at [786, 160] on li "カスタムチャネル" at bounding box center [765, 155] width 126 height 18
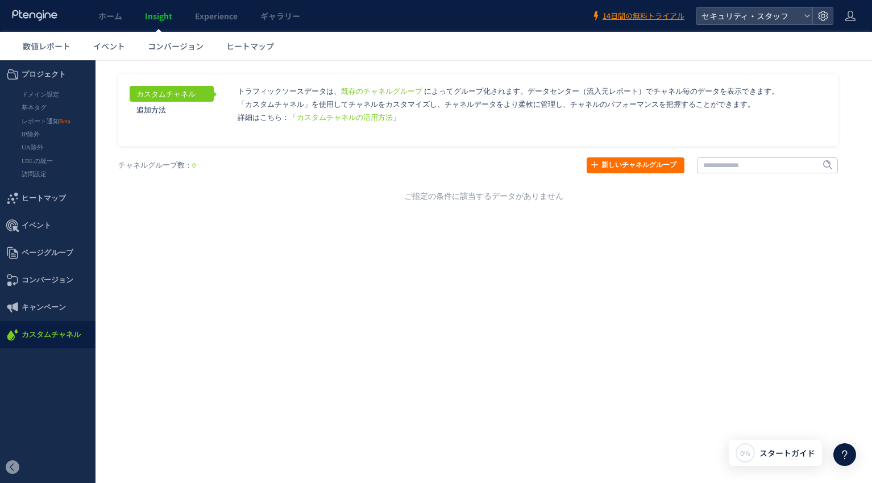
click at [59, 21] on div "ホーム Insight Experience ギャラリー" at bounding box center [295, 16] width 591 height 32
click at [36, 13] on icon at bounding box center [34, 15] width 47 height 11
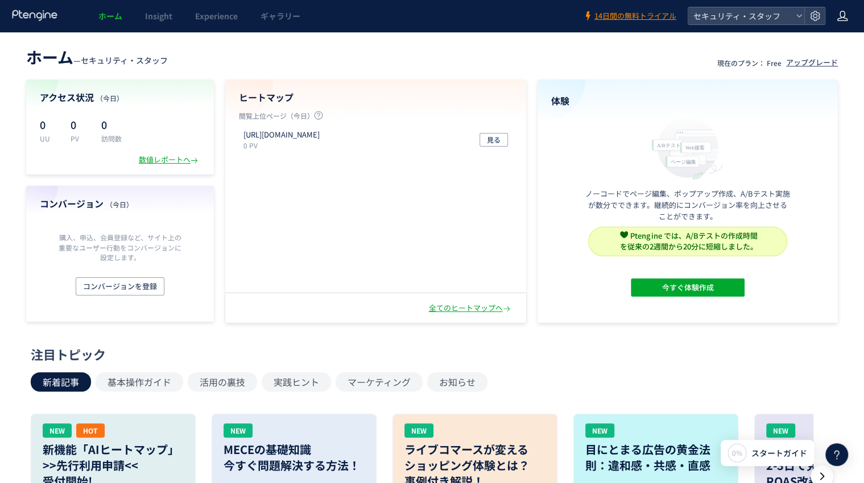
click at [845, 18] on icon at bounding box center [842, 15] width 11 height 11
click at [835, 42] on span "アカウント設定" at bounding box center [813, 44] width 56 height 11
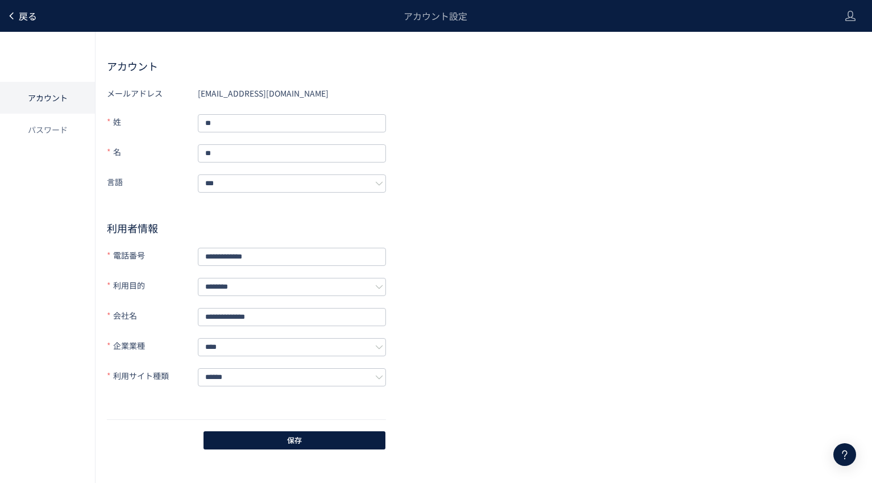
click at [26, 13] on span "戻る" at bounding box center [28, 16] width 18 height 14
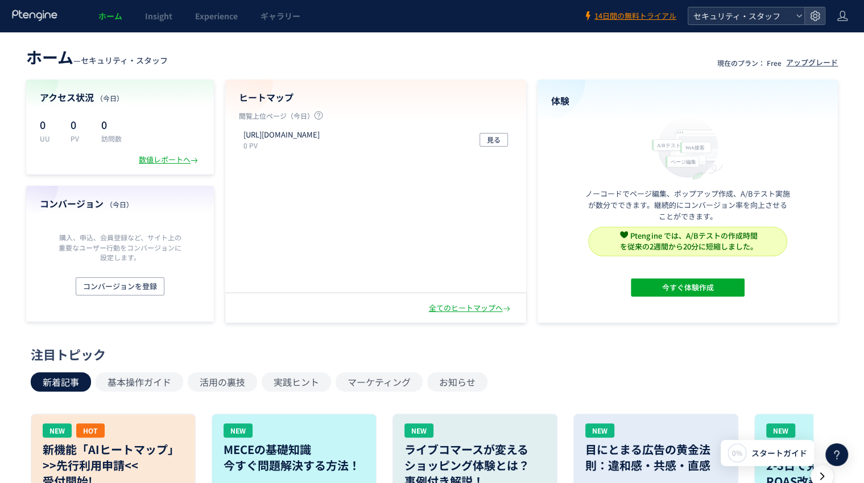
click at [789, 19] on span "セキュリティ・スタッフ" at bounding box center [740, 15] width 101 height 17
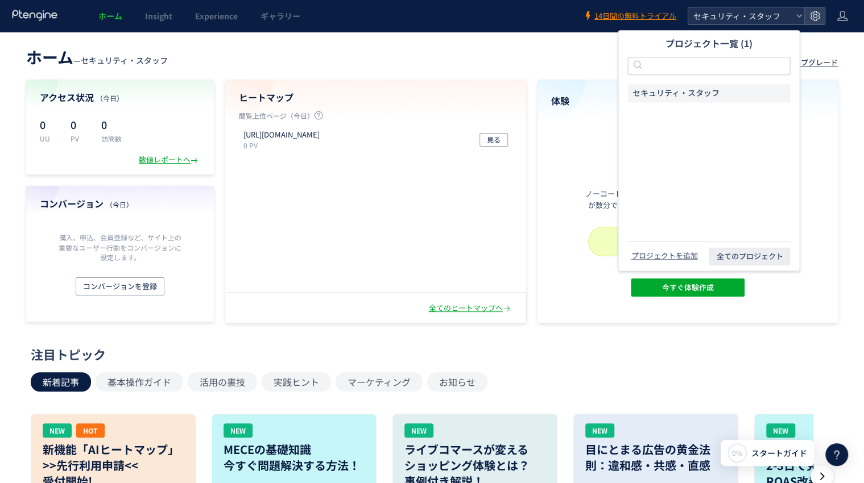
click at [789, 19] on span "セキュリティ・スタッフ" at bounding box center [740, 15] width 101 height 17
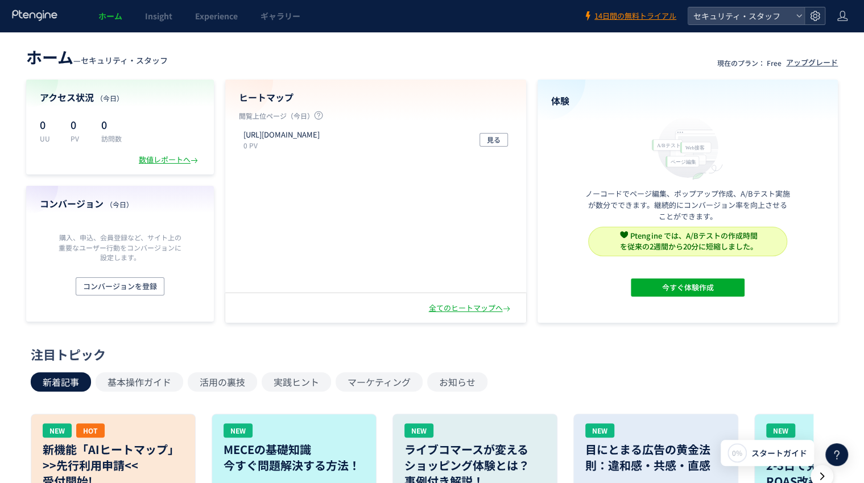
click at [818, 15] on use at bounding box center [815, 16] width 10 height 10
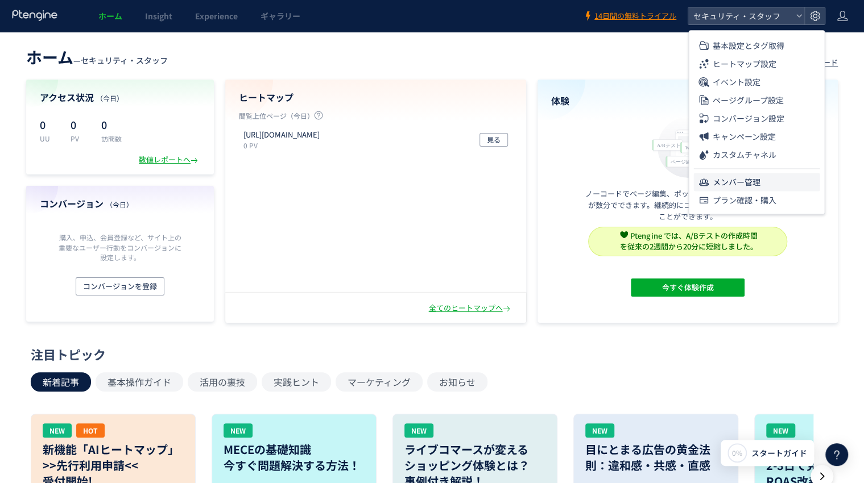
click at [760, 184] on li "メンバー管理" at bounding box center [756, 182] width 126 height 18
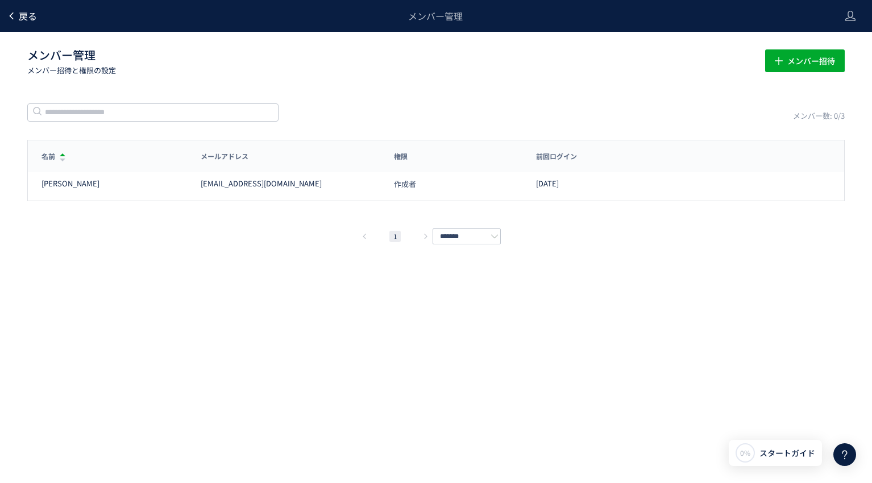
click at [26, 10] on span "戻る" at bounding box center [28, 16] width 18 height 14
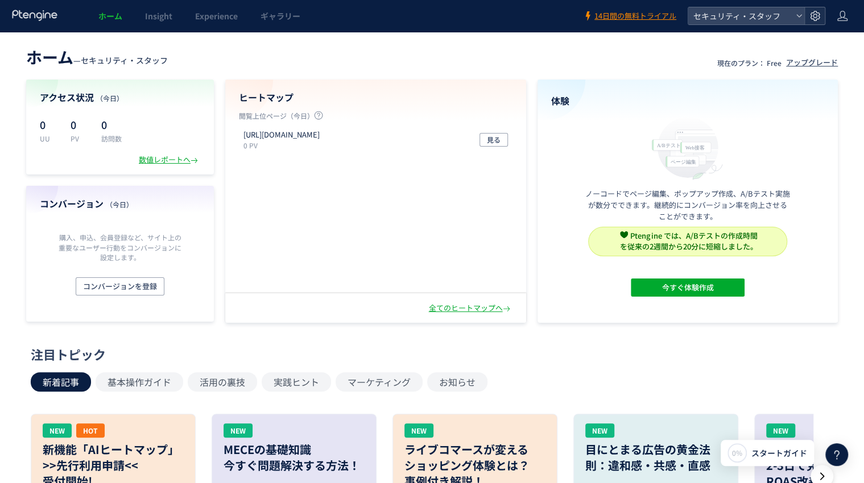
click at [813, 14] on icon at bounding box center [814, 15] width 11 height 11
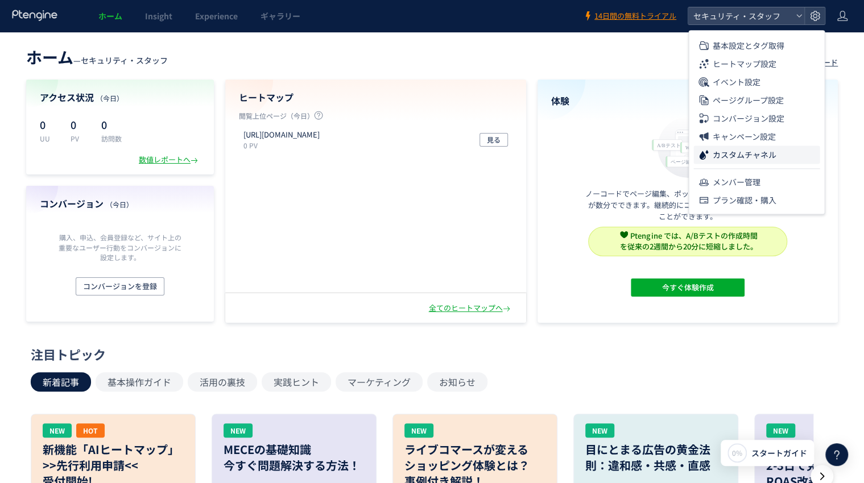
click at [779, 156] on li "カスタムチャネル" at bounding box center [756, 155] width 126 height 18
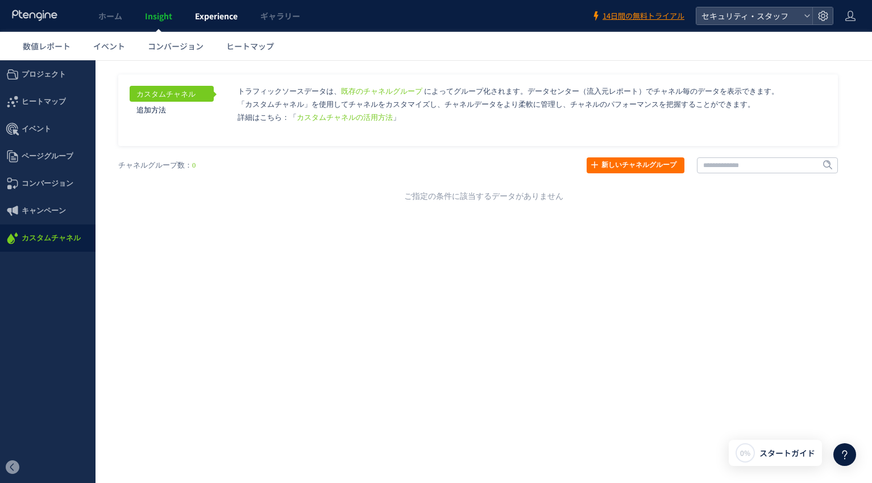
click at [221, 23] on link "Experience" at bounding box center [216, 16] width 65 height 32
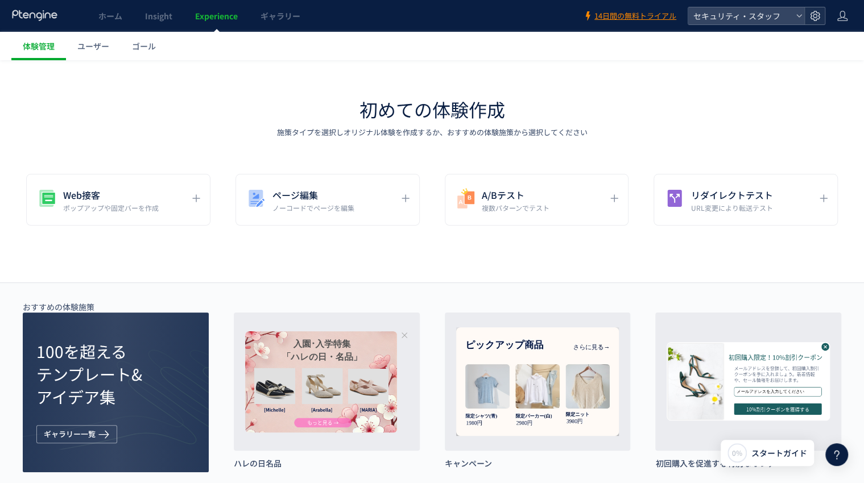
click at [816, 15] on use at bounding box center [815, 16] width 10 height 10
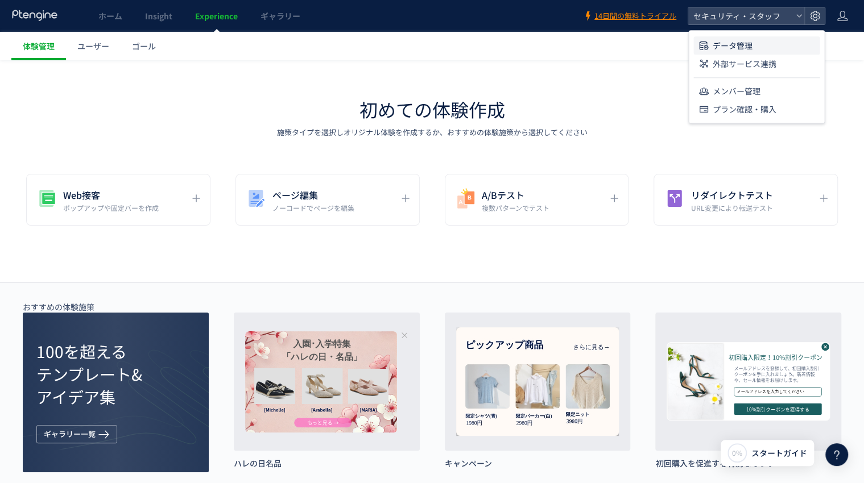
click at [803, 45] on li "データ管理" at bounding box center [756, 45] width 126 height 18
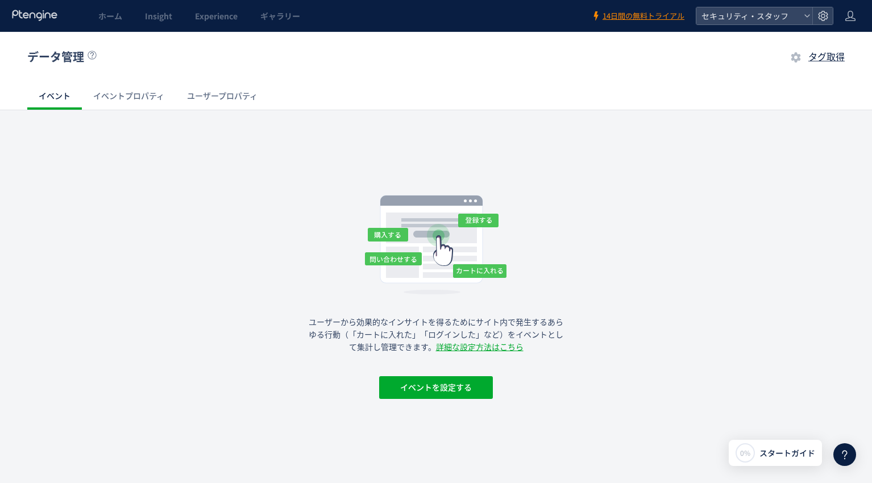
click at [130, 90] on link "イベントプロパティ" at bounding box center [129, 95] width 94 height 27
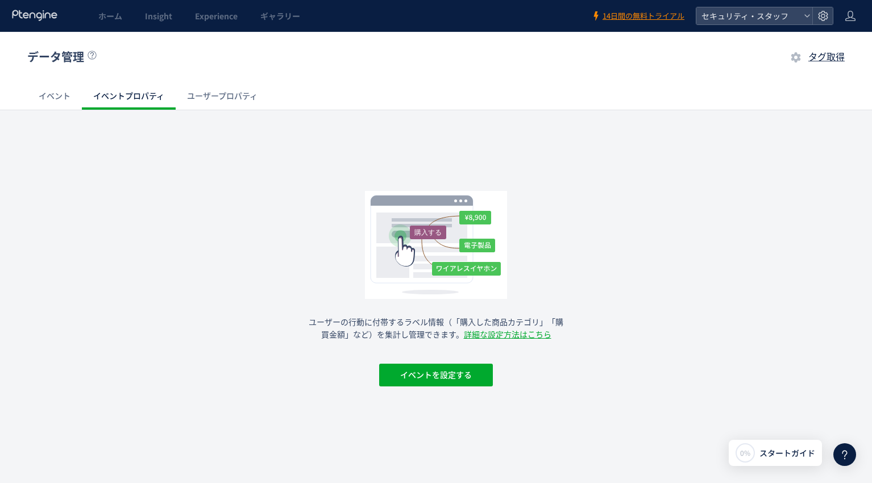
click at [60, 105] on link "イベント" at bounding box center [54, 95] width 55 height 27
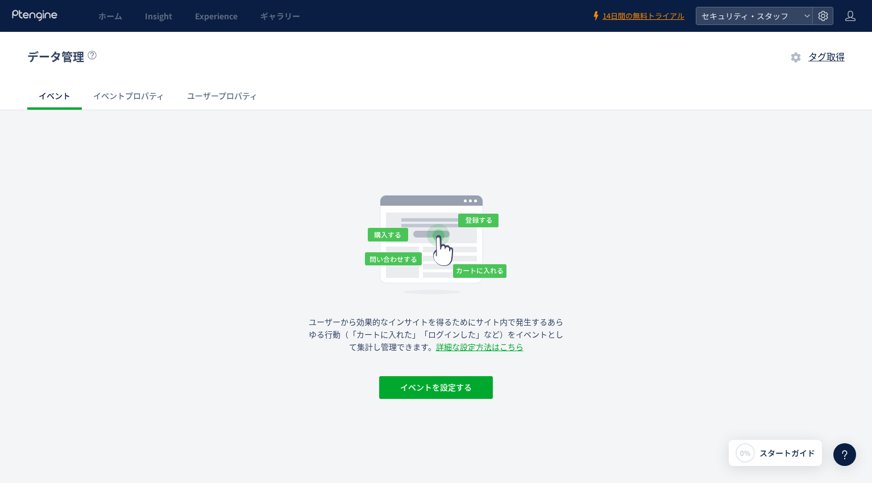
click at [123, 98] on link "イベントプロパティ" at bounding box center [129, 95] width 94 height 27
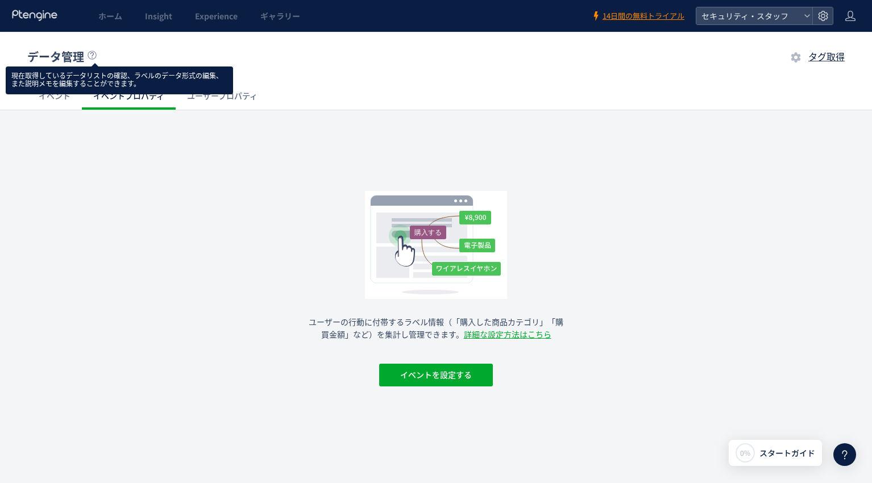
click at [94, 58] on use at bounding box center [92, 55] width 9 height 9
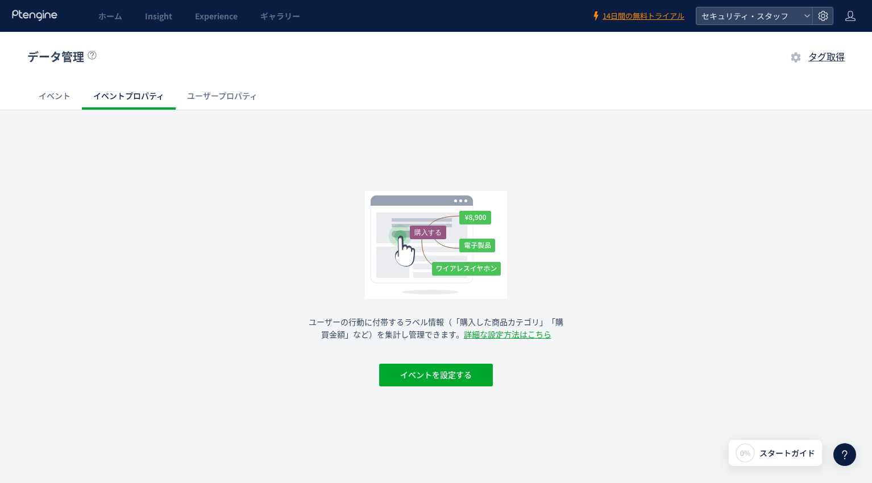
click at [204, 111] on div "データ管理 タグ取得 イベント イベントプロパティ ユーザープロパティ ユーザーの行動に付帯するラベル情報（「購入した商品カテゴリ」「購買金額」など）を集計し…" at bounding box center [436, 244] width 872 height 425
click at [208, 101] on link "ユーザープロパティ" at bounding box center [222, 95] width 93 height 27
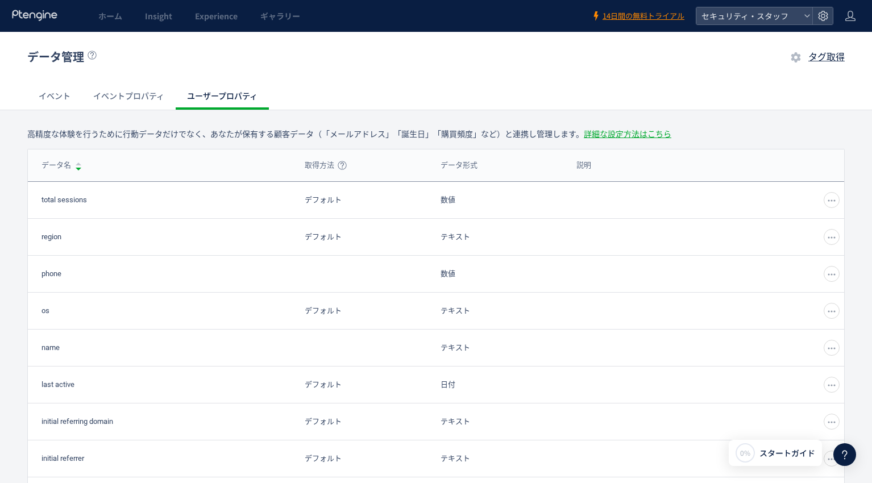
click at [133, 105] on link "イベントプロパティ" at bounding box center [129, 95] width 94 height 27
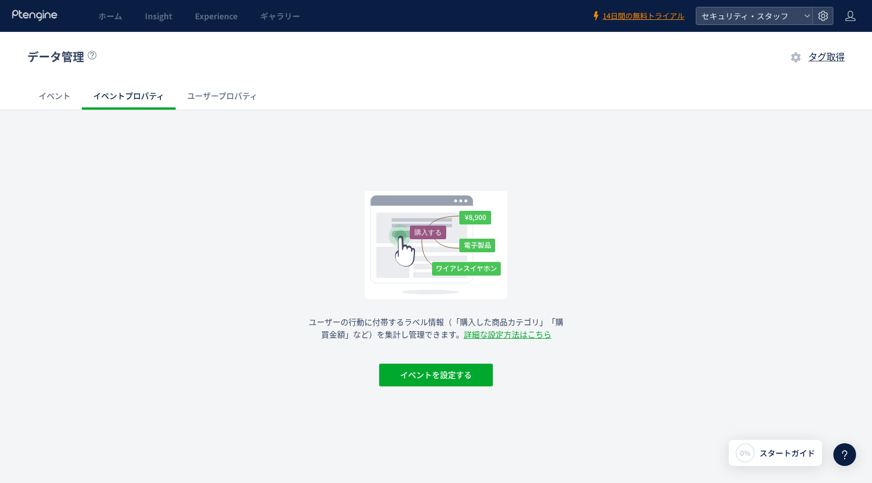
click at [53, 93] on link "イベント" at bounding box center [54, 95] width 55 height 27
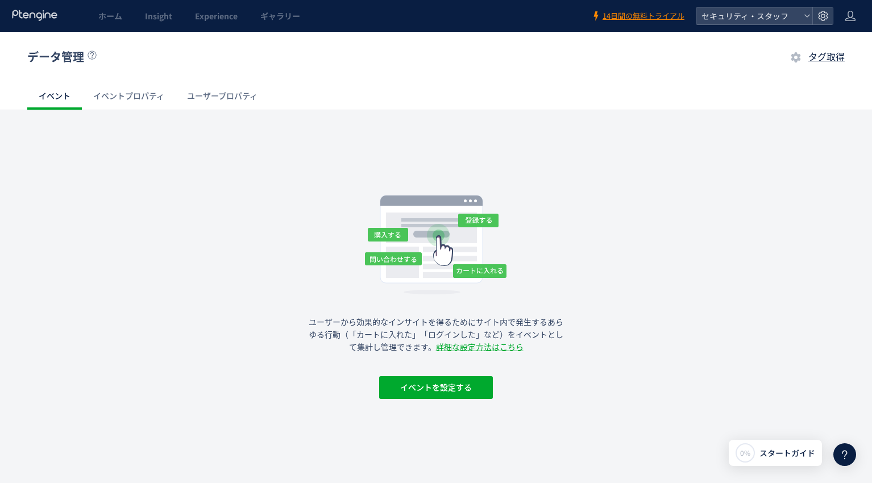
click at [212, 96] on link "ユーザープロパティ" at bounding box center [222, 95] width 93 height 27
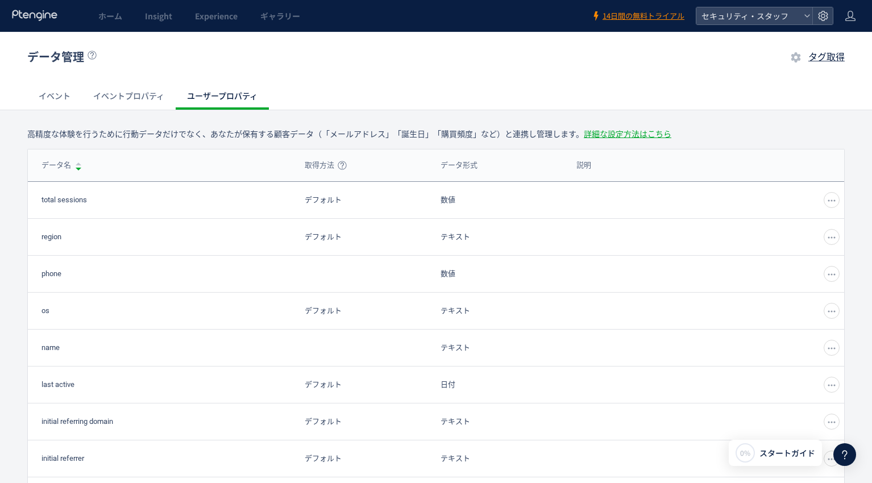
click at [130, 87] on link "イベントプロパティ" at bounding box center [129, 95] width 94 height 27
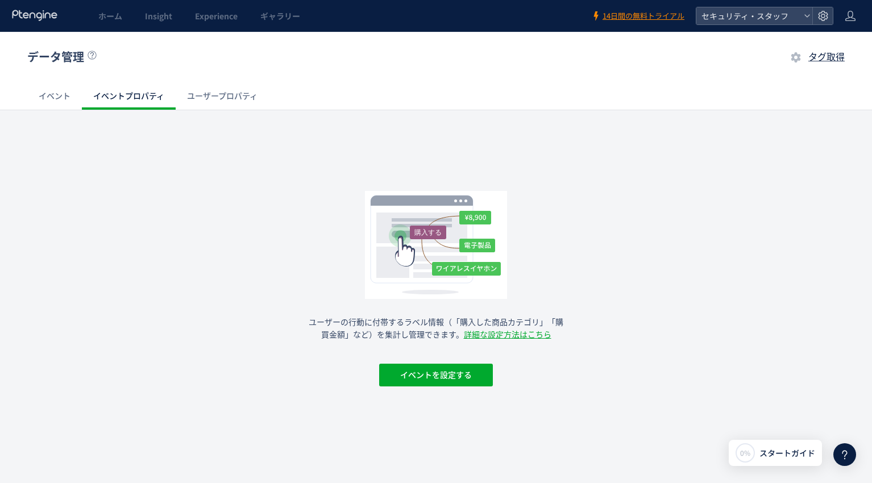
click at [482, 336] on link "詳細な設定方法はこちら" at bounding box center [508, 334] width 88 height 9
